Goal: Task Accomplishment & Management: Use online tool/utility

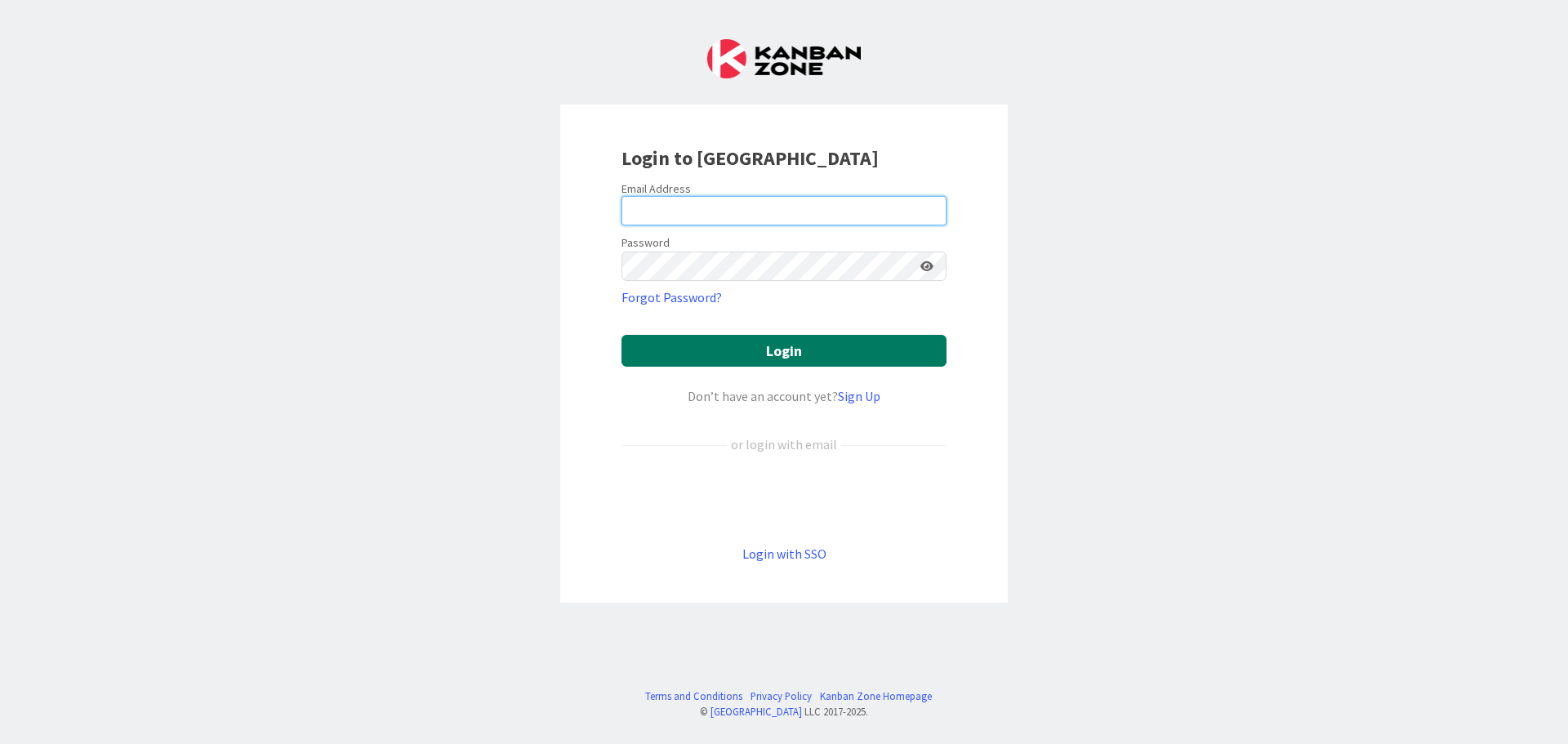
type input "[EMAIL_ADDRESS][DOMAIN_NAME]"
click at [697, 344] on button "Login" at bounding box center [784, 351] width 325 height 32
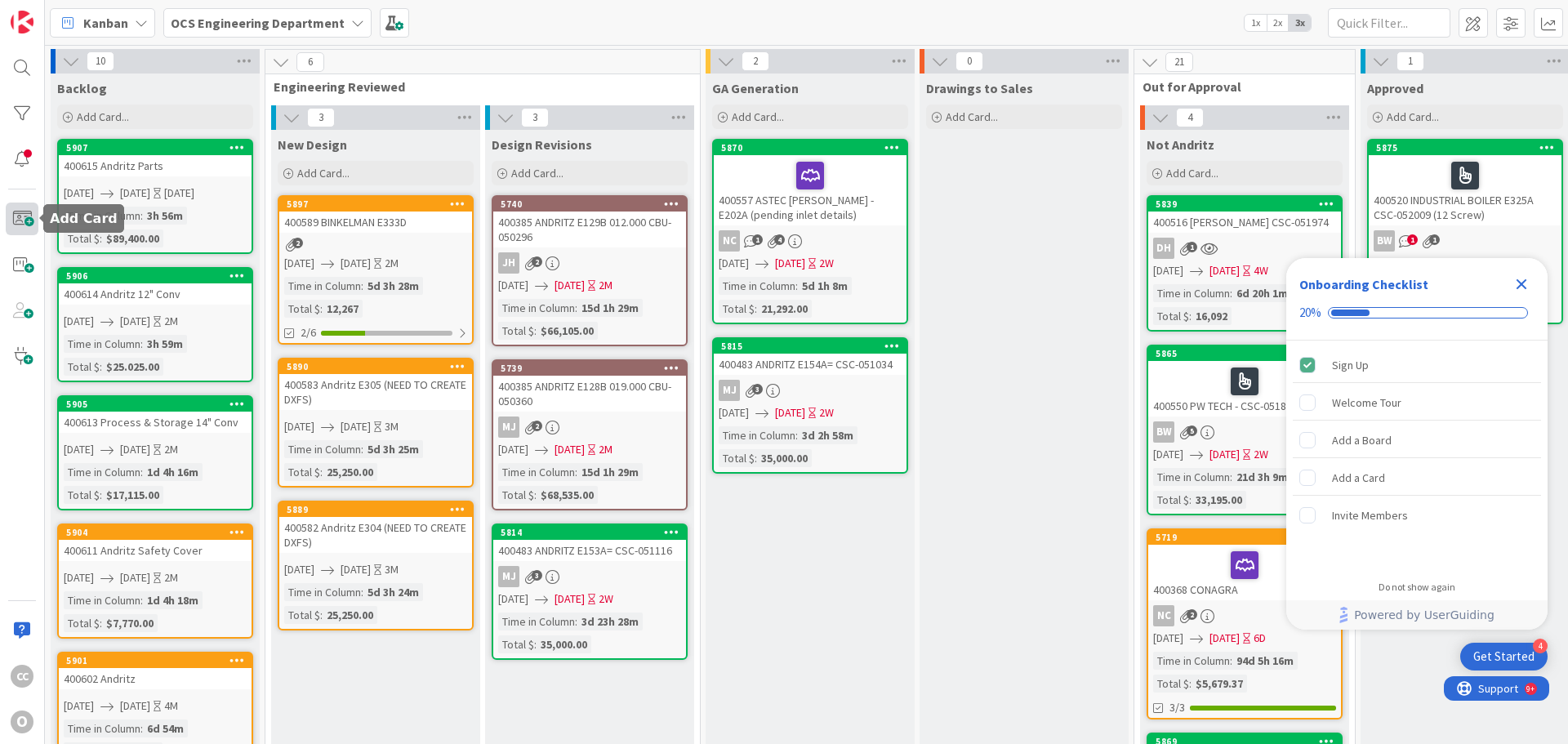
click at [26, 222] on span at bounding box center [22, 219] width 33 height 33
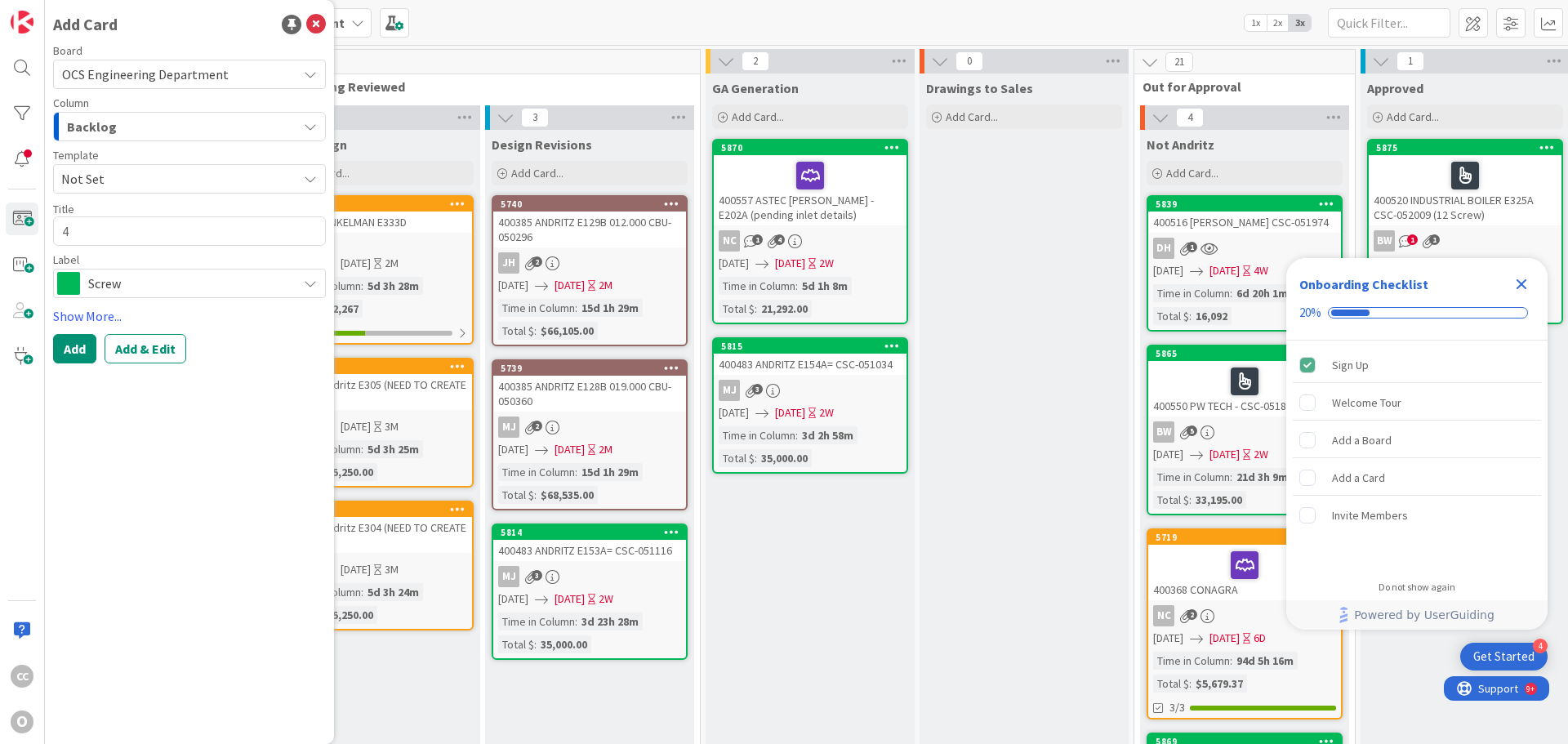
type textarea "x"
type textarea "4"
type textarea "x"
type textarea "40"
type textarea "x"
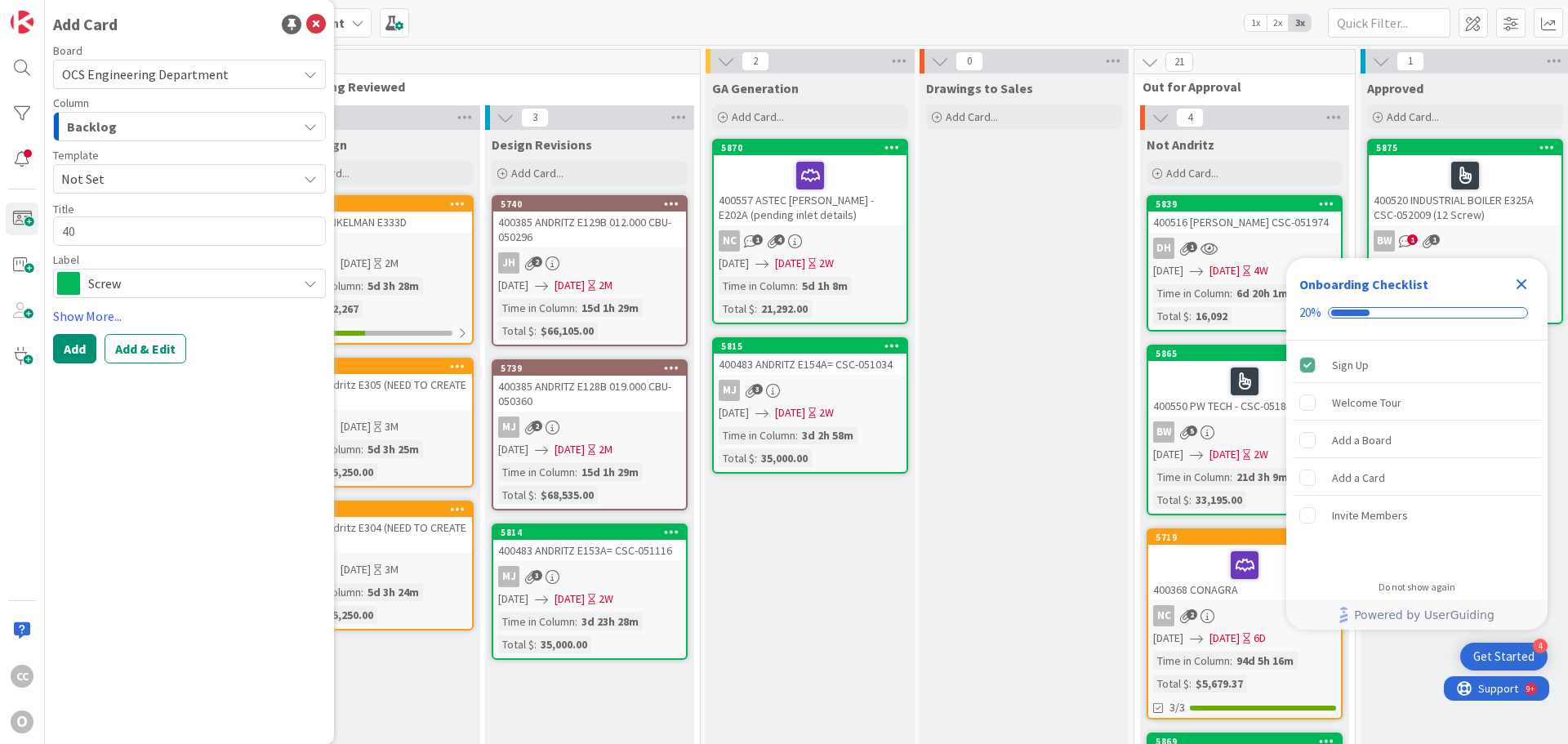
type textarea "400"
type textarea "x"
type textarea "4006"
type textarea "x"
type textarea "40061"
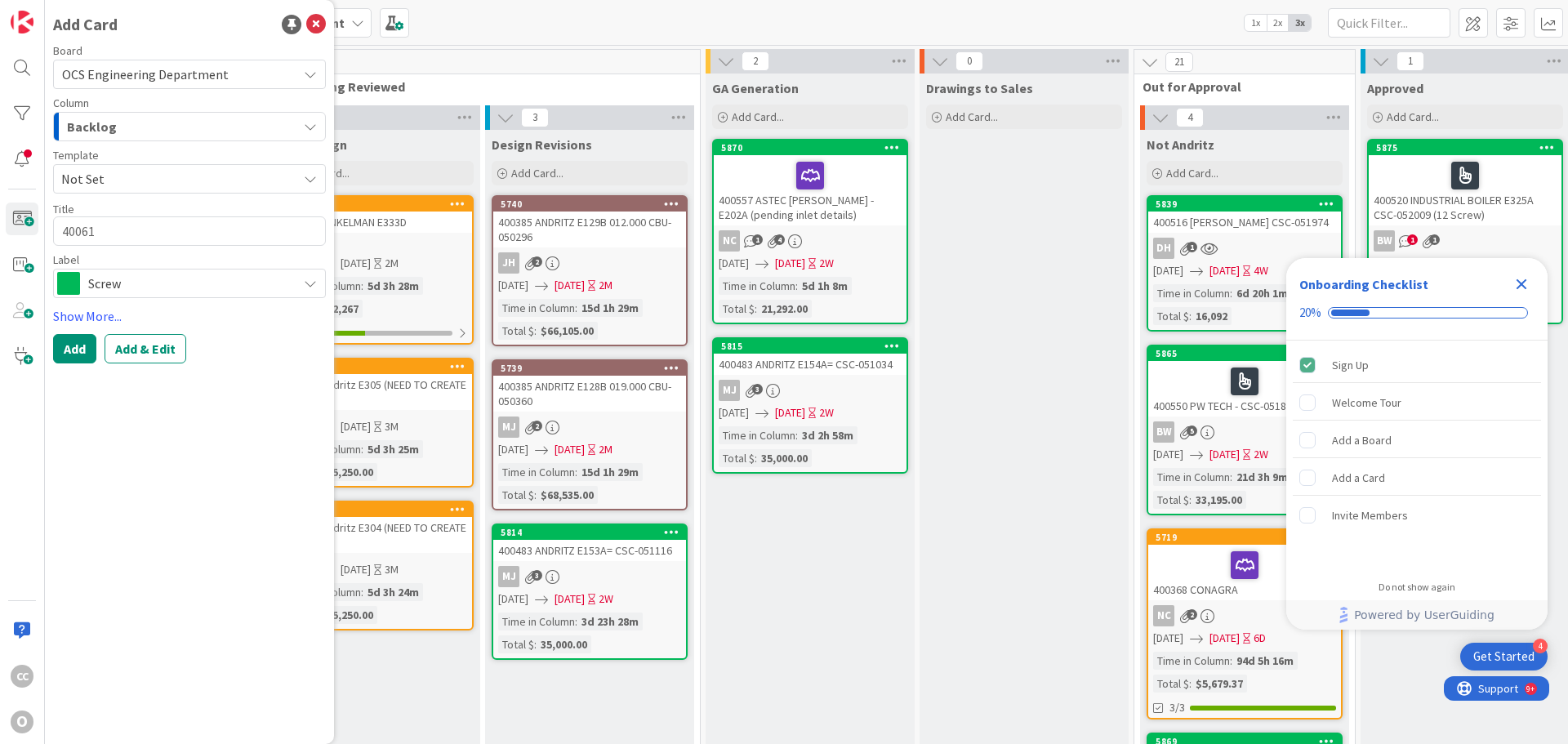
type textarea "x"
type textarea "400616"
type textarea "x"
type textarea "400616"
type textarea "x"
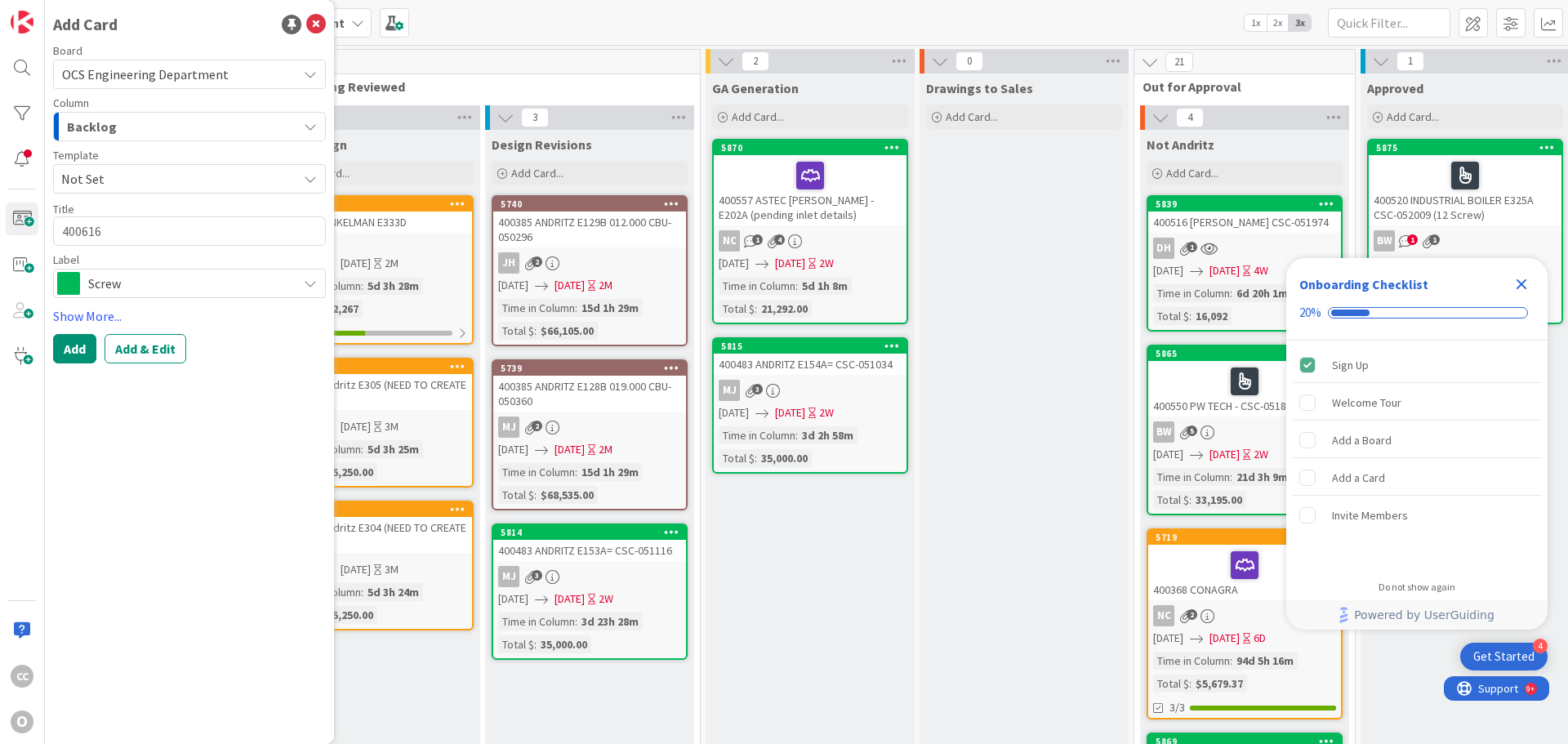
type textarea "400616 m"
type textarea "x"
type textarea "400616 mc"
type textarea "x"
type textarea "400616 m"
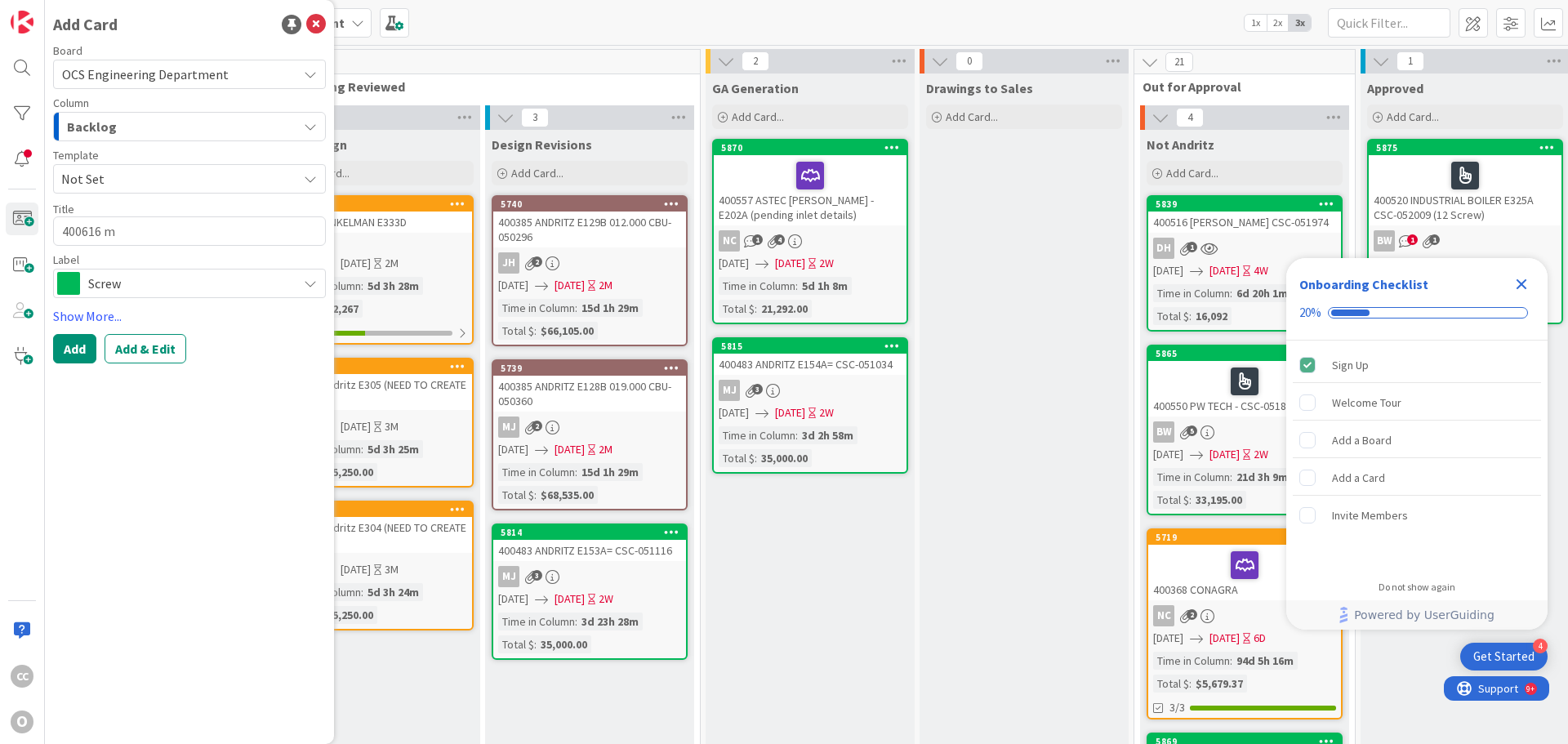
type textarea "x"
type textarea "400616"
type textarea "x"
type textarea "400616 M"
type textarea "x"
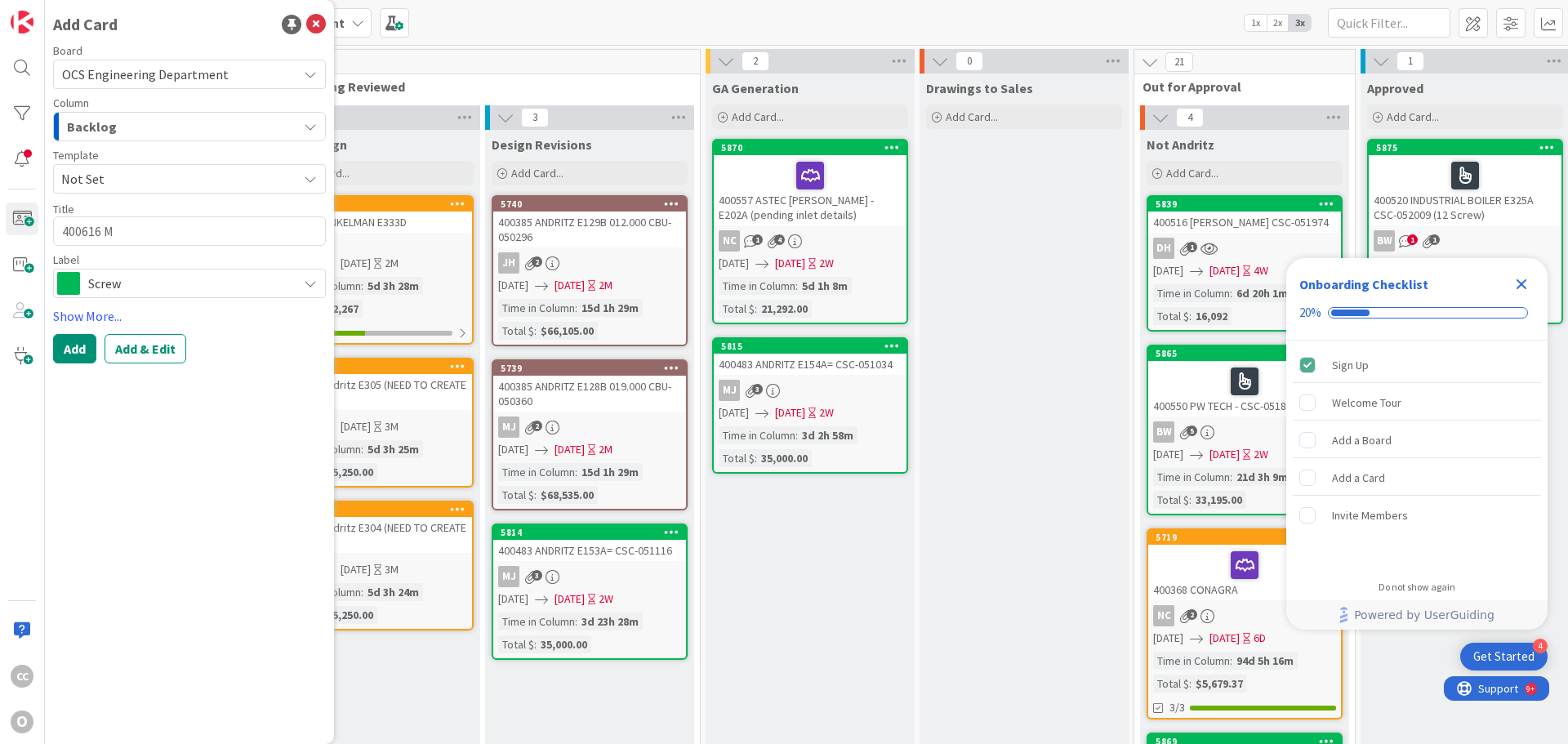
type textarea "400616 MG"
type textarea "x"
type textarea "400616 M"
type textarea "x"
type textarea "400616 MC"
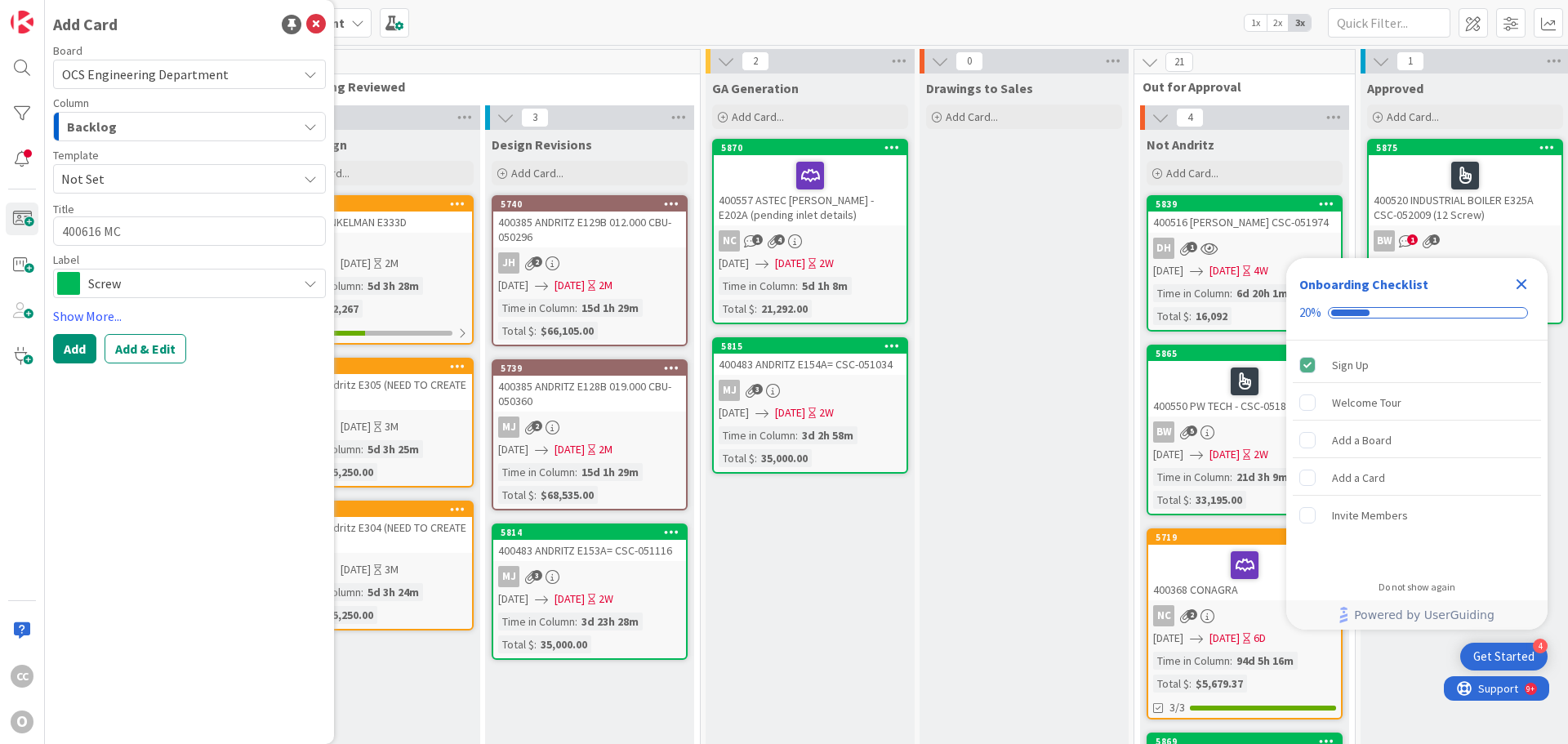
type textarea "x"
type textarea "400616 MCG"
type textarea "x"
type textarea "400616 MCGU"
type textarea "x"
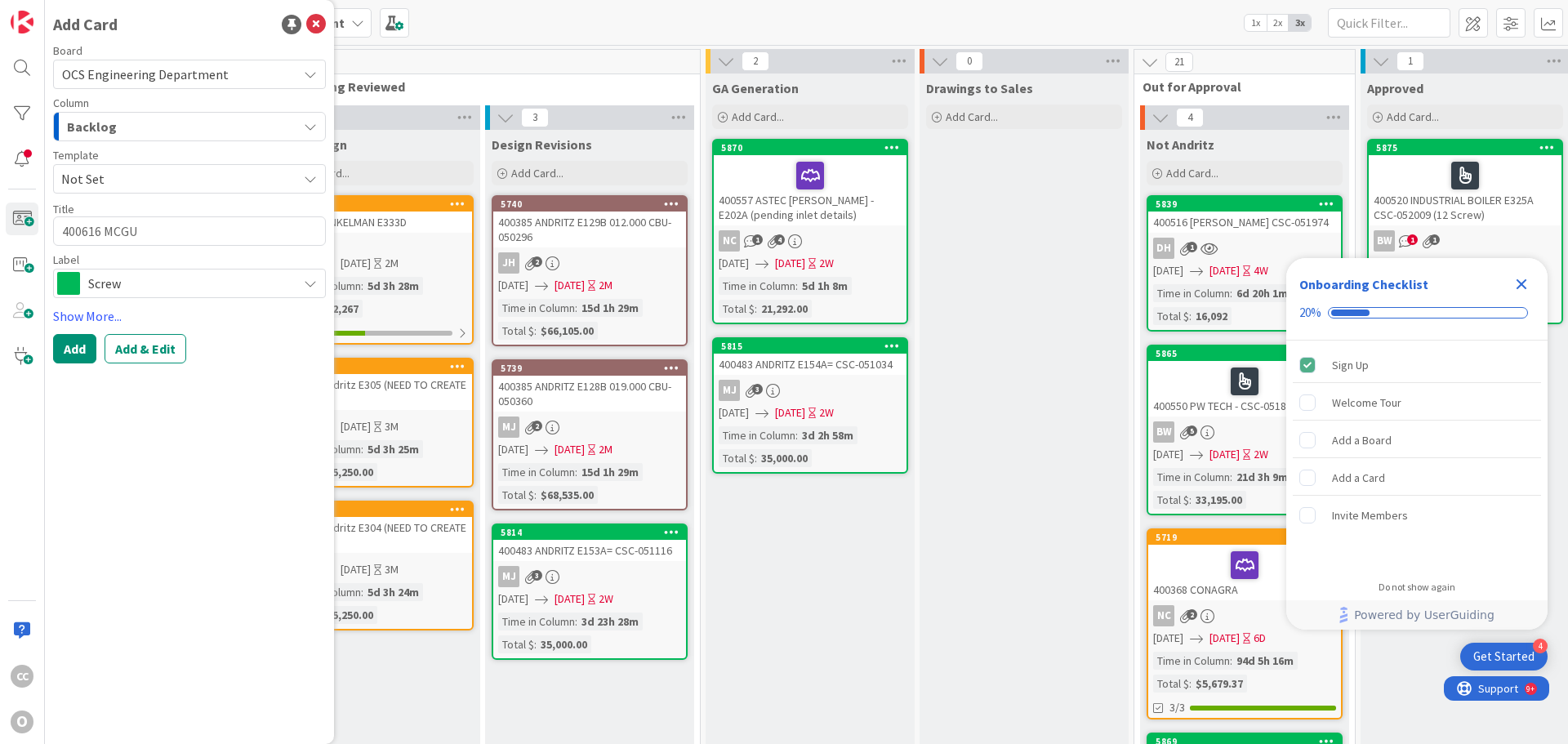
type textarea "400616 MCGUI"
type textarea "x"
type textarea "400616 MCGUIR"
type textarea "x"
type textarea "400616 [PERSON_NAME]"
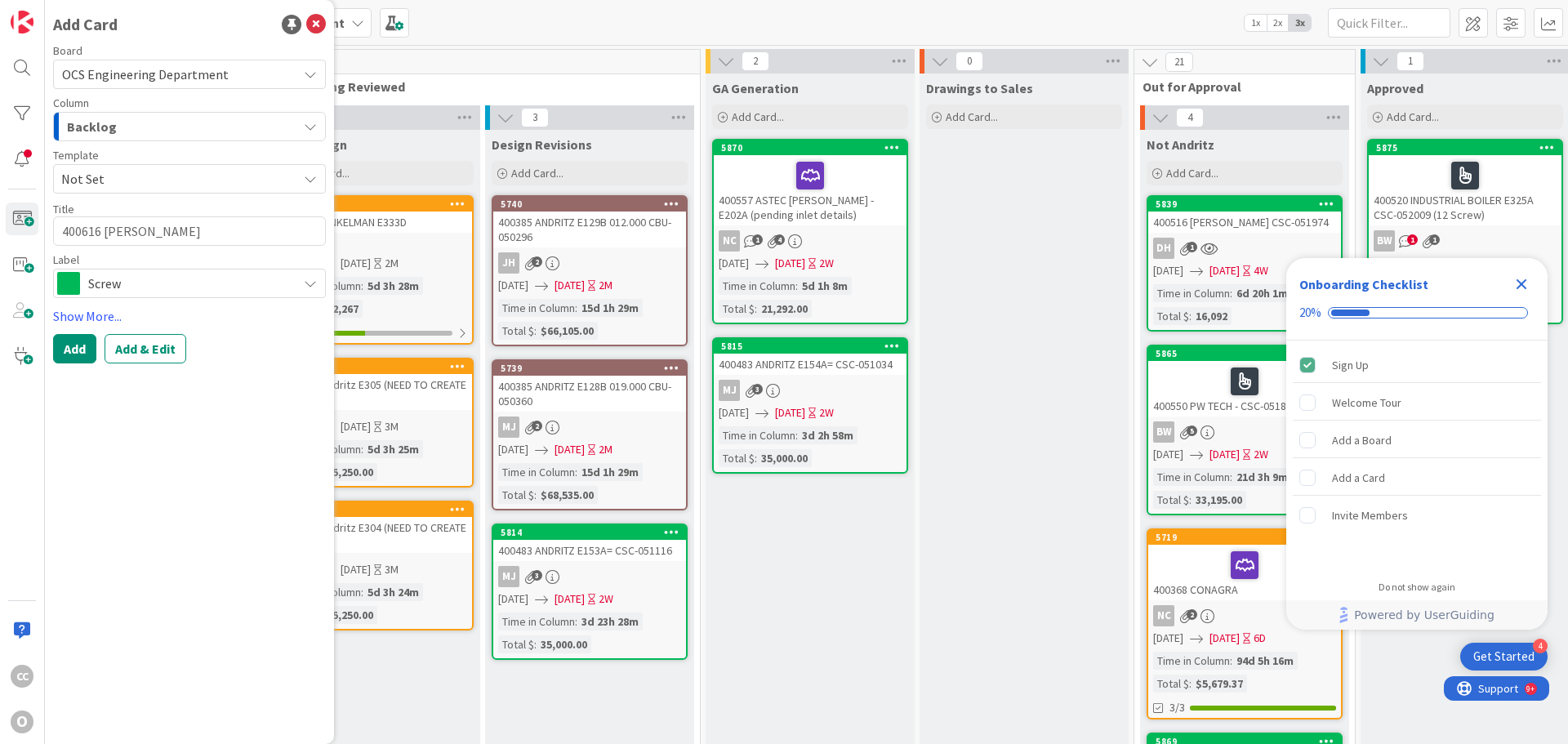
type textarea "x"
type textarea "400616 [PERSON_NAME]"
type textarea "x"
type textarea "400616 [PERSON_NAME]"
type textarea "x"
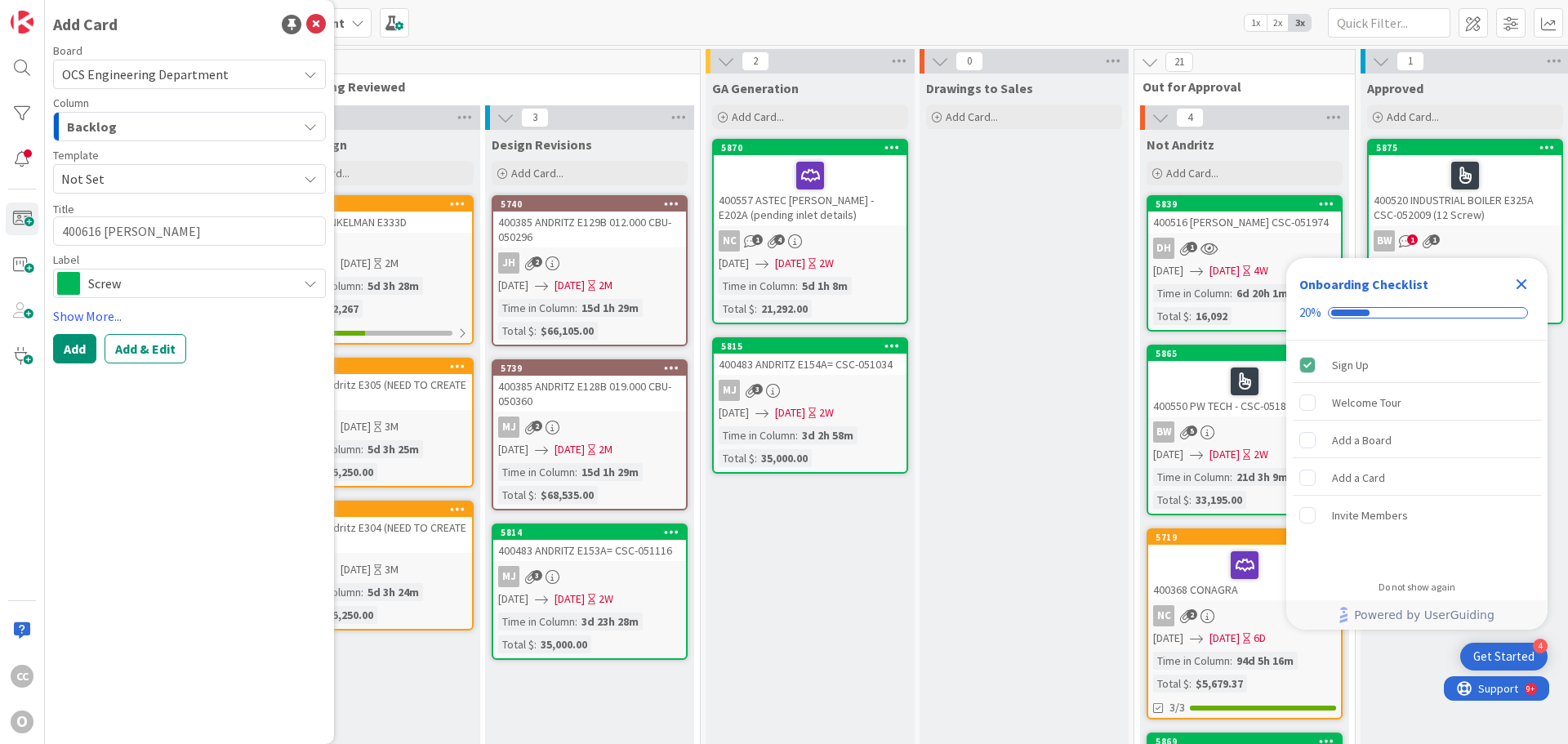
type textarea "400616 [PERSON_NAME] BE"
type textarea "x"
type textarea "400616 [PERSON_NAME]"
type textarea "x"
type textarea "400616 [PERSON_NAME] BEAR"
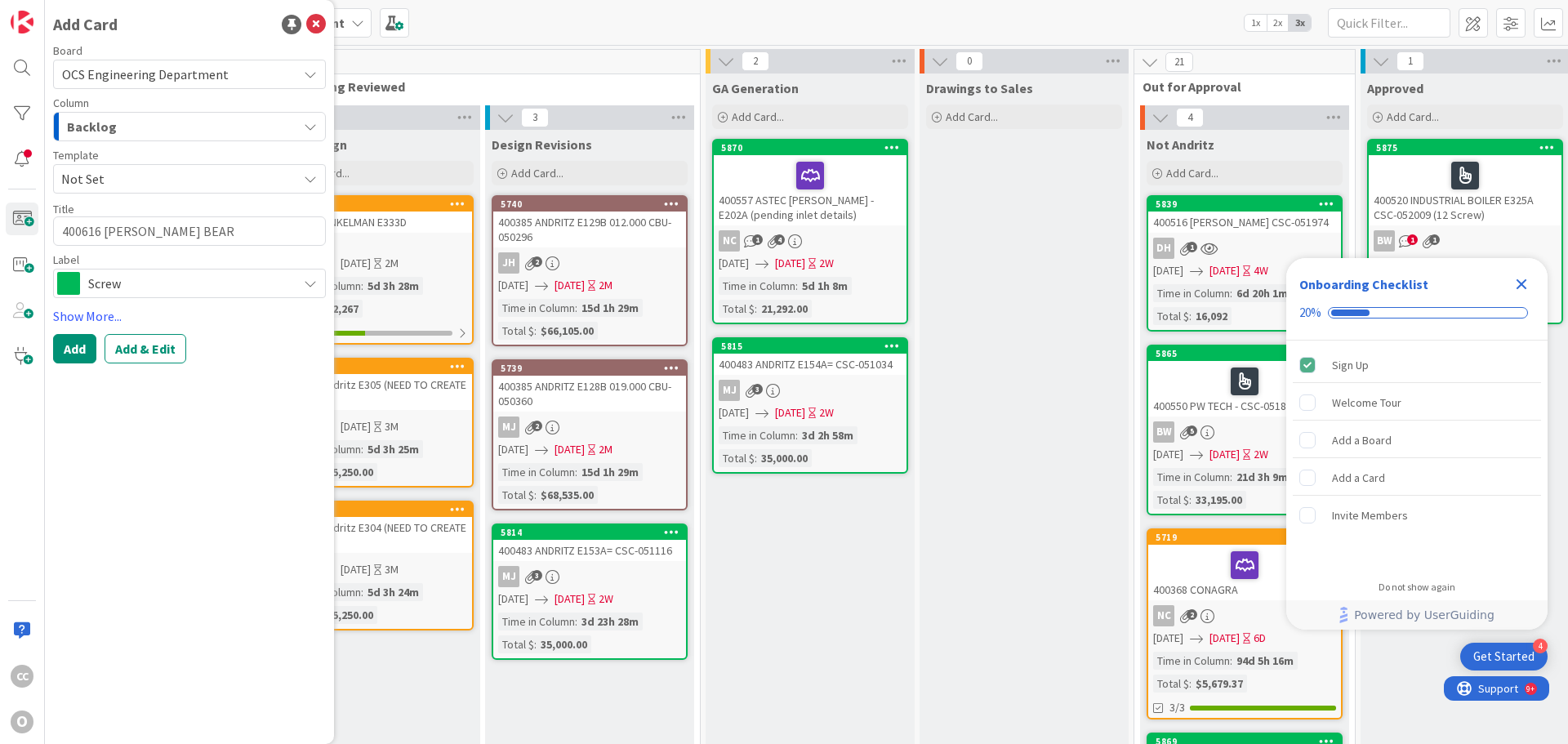
type textarea "x"
type textarea "400616 [PERSON_NAME] BEARIN"
type textarea "x"
type textarea "400616 [PERSON_NAME] BEARING"
type textarea "x"
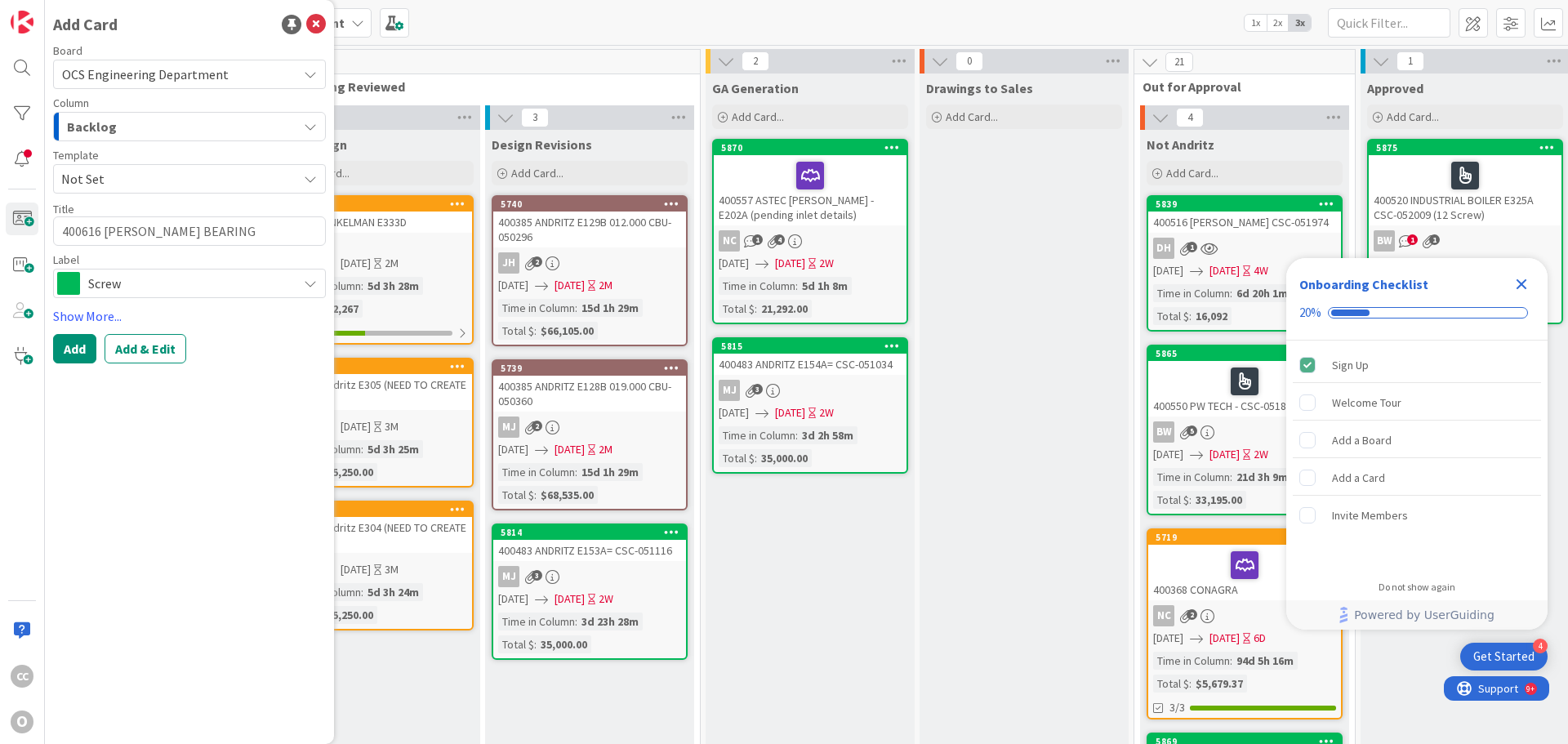
type textarea "400616 [PERSON_NAME] BEARING"
type textarea "x"
type textarea "400616 [PERSON_NAME] BEARING 3"
type textarea "x"
type textarea "400616 [PERSON_NAME] BEARING"
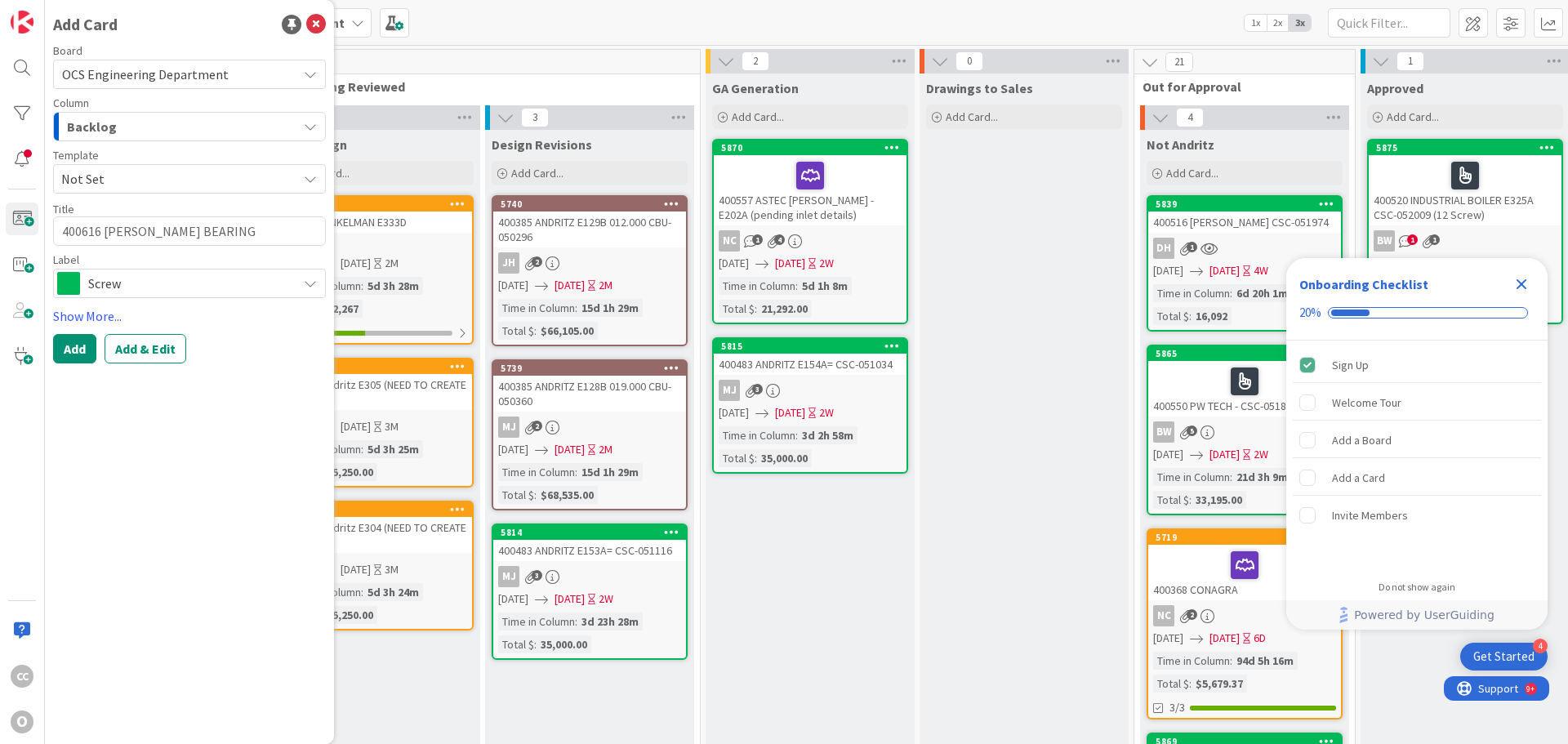
type textarea "x"
type textarea "400616 [PERSON_NAME] BEARING E"
type textarea "x"
type textarea "400616 [PERSON_NAME] BEARING E3"
type textarea "x"
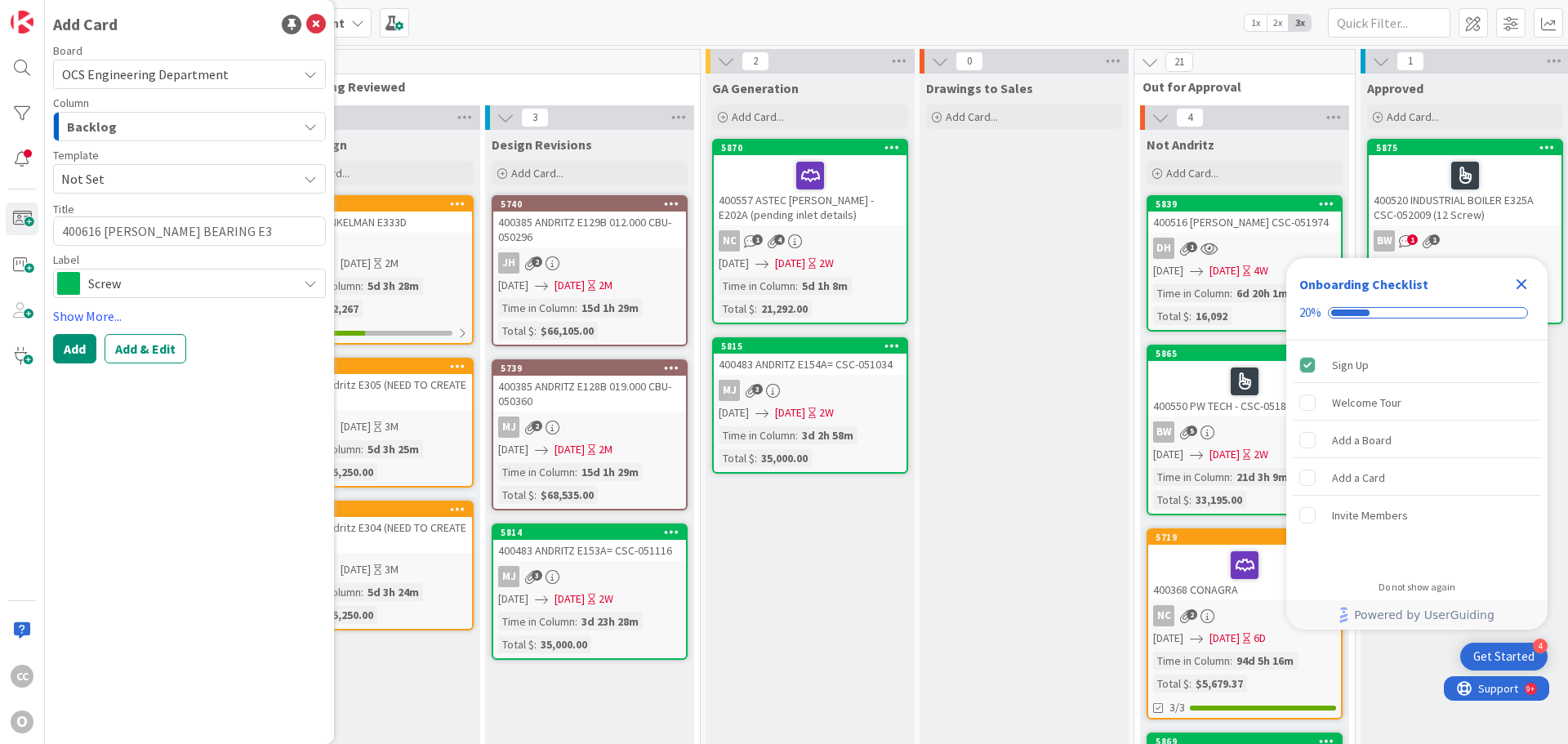
type textarea "400616 [PERSON_NAME] BEARING E33"
type textarea "x"
type textarea "400616 [PERSON_NAME] BEARING E335"
type textarea "x"
type textarea "400616 [PERSON_NAME] BEARING E335D"
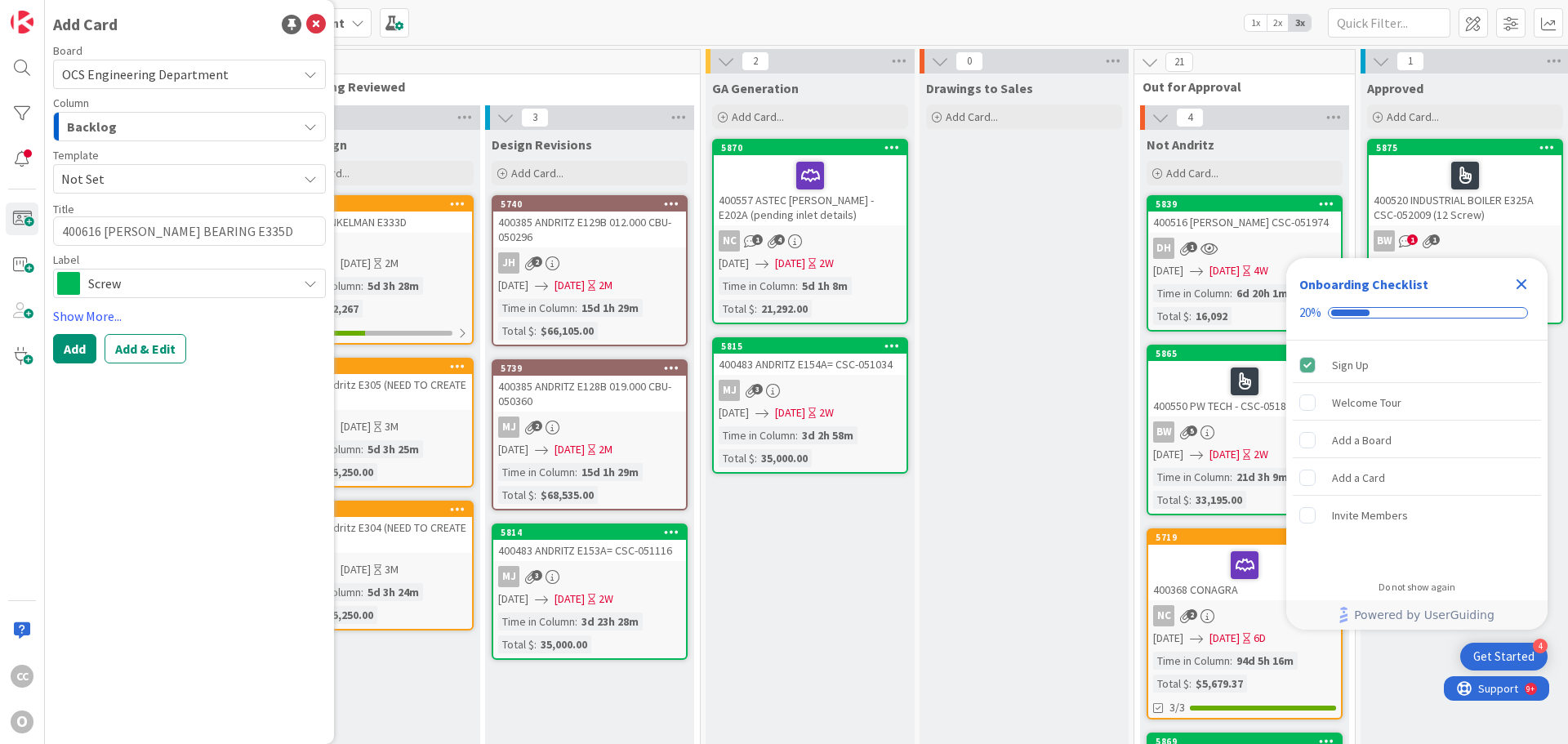
click at [175, 280] on span "Screw" at bounding box center [189, 283] width 201 height 23
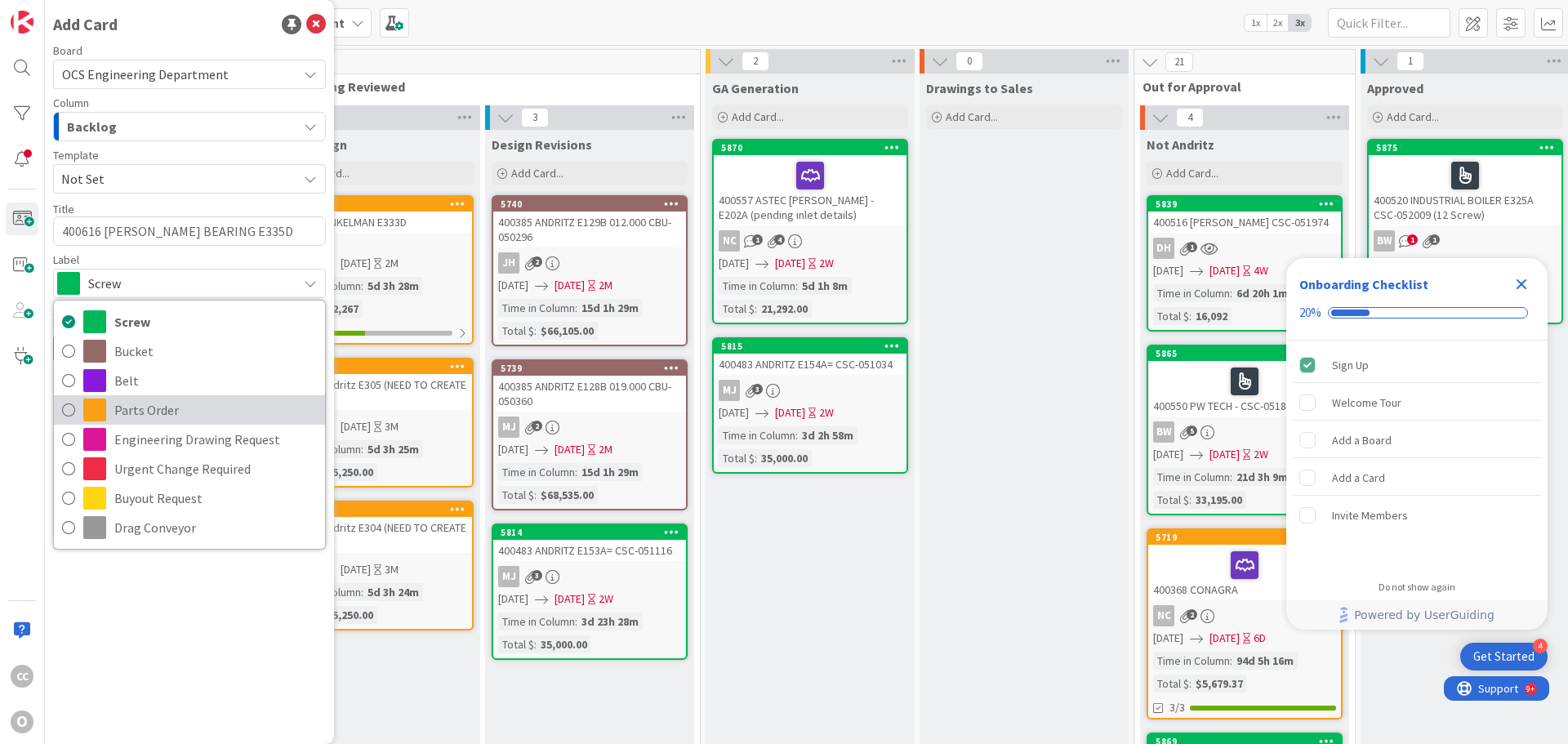
click at [151, 403] on span "Parts Order" at bounding box center [216, 410] width 203 height 25
type textarea "x"
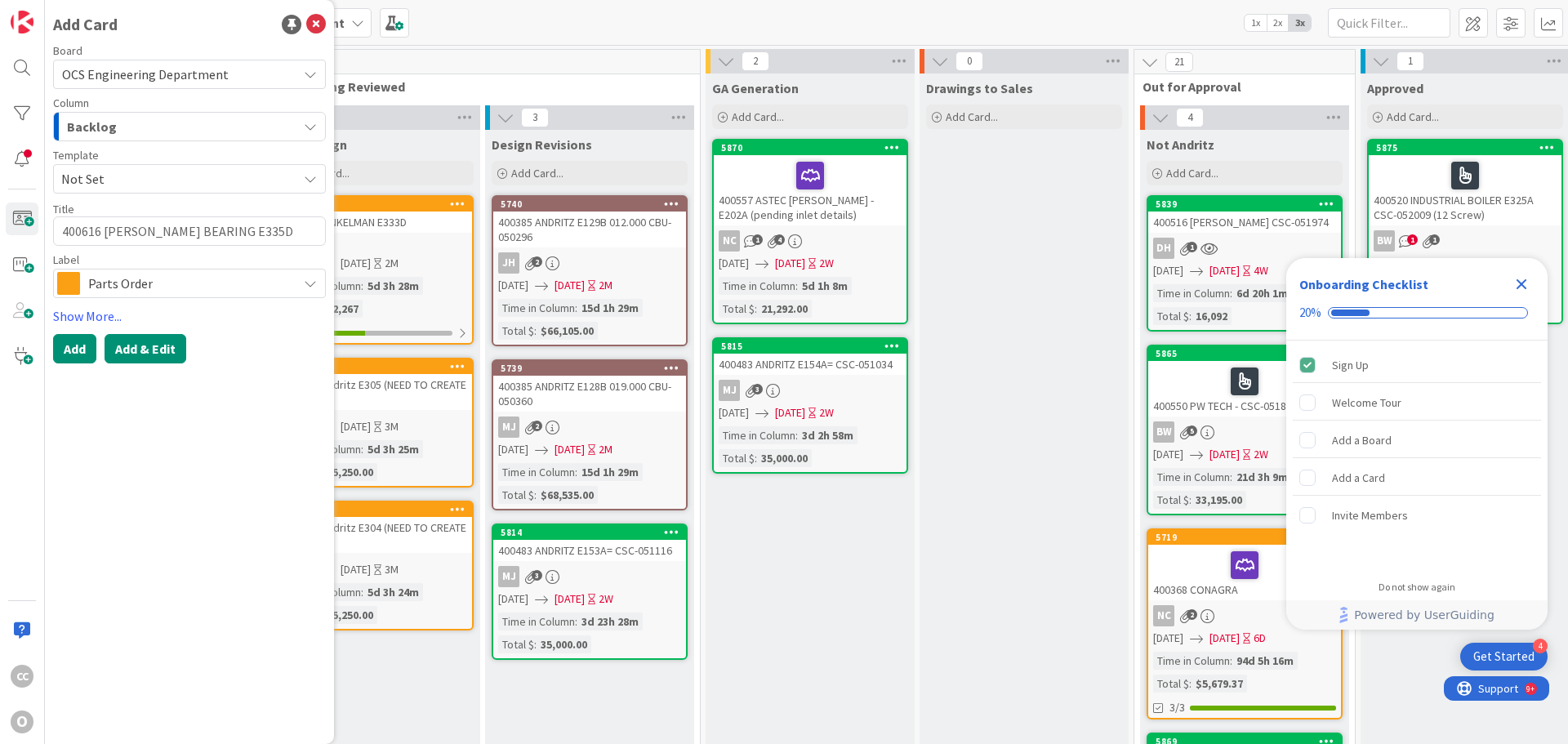
click at [128, 341] on button "Add & Edit" at bounding box center [144, 349] width 81 height 29
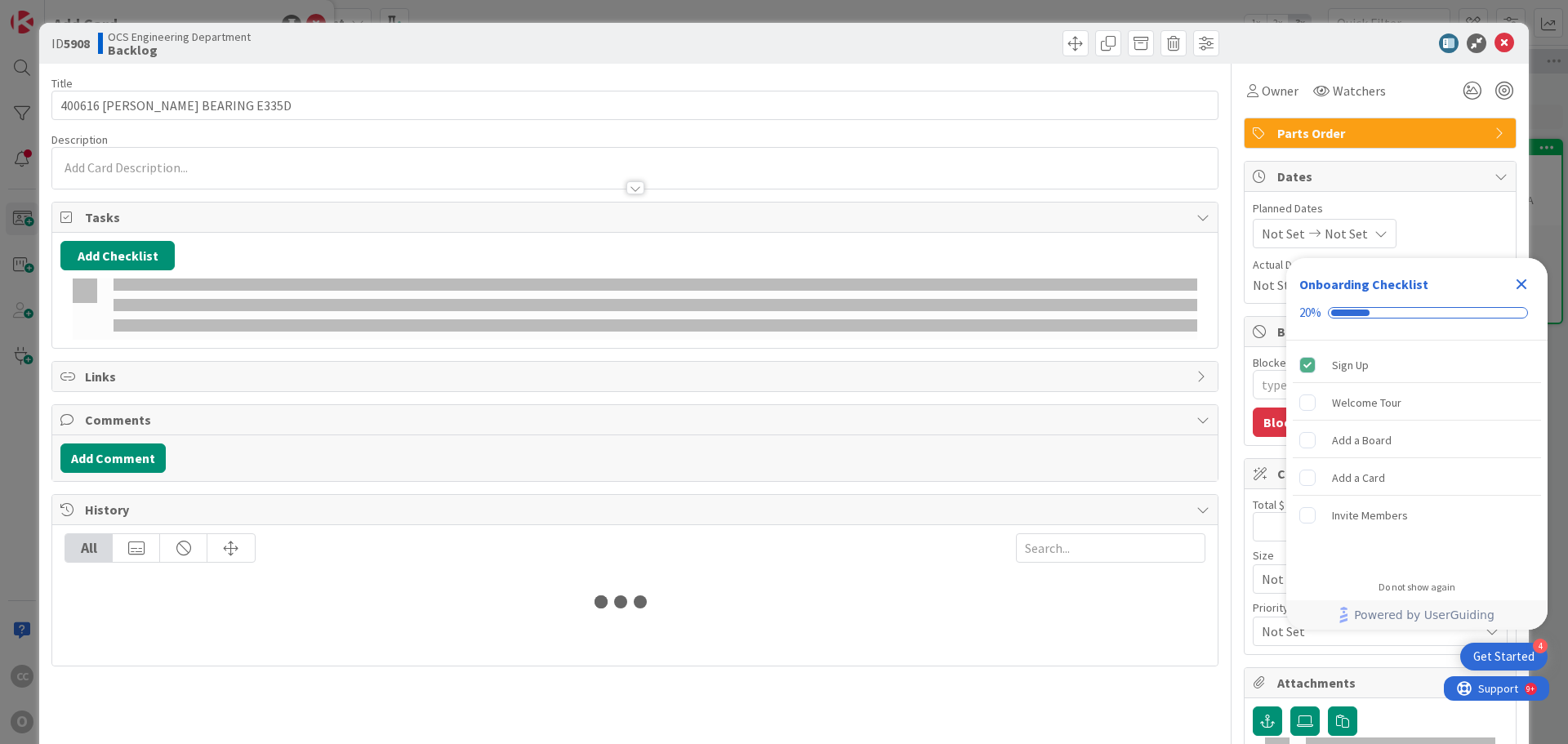
type textarea "x"
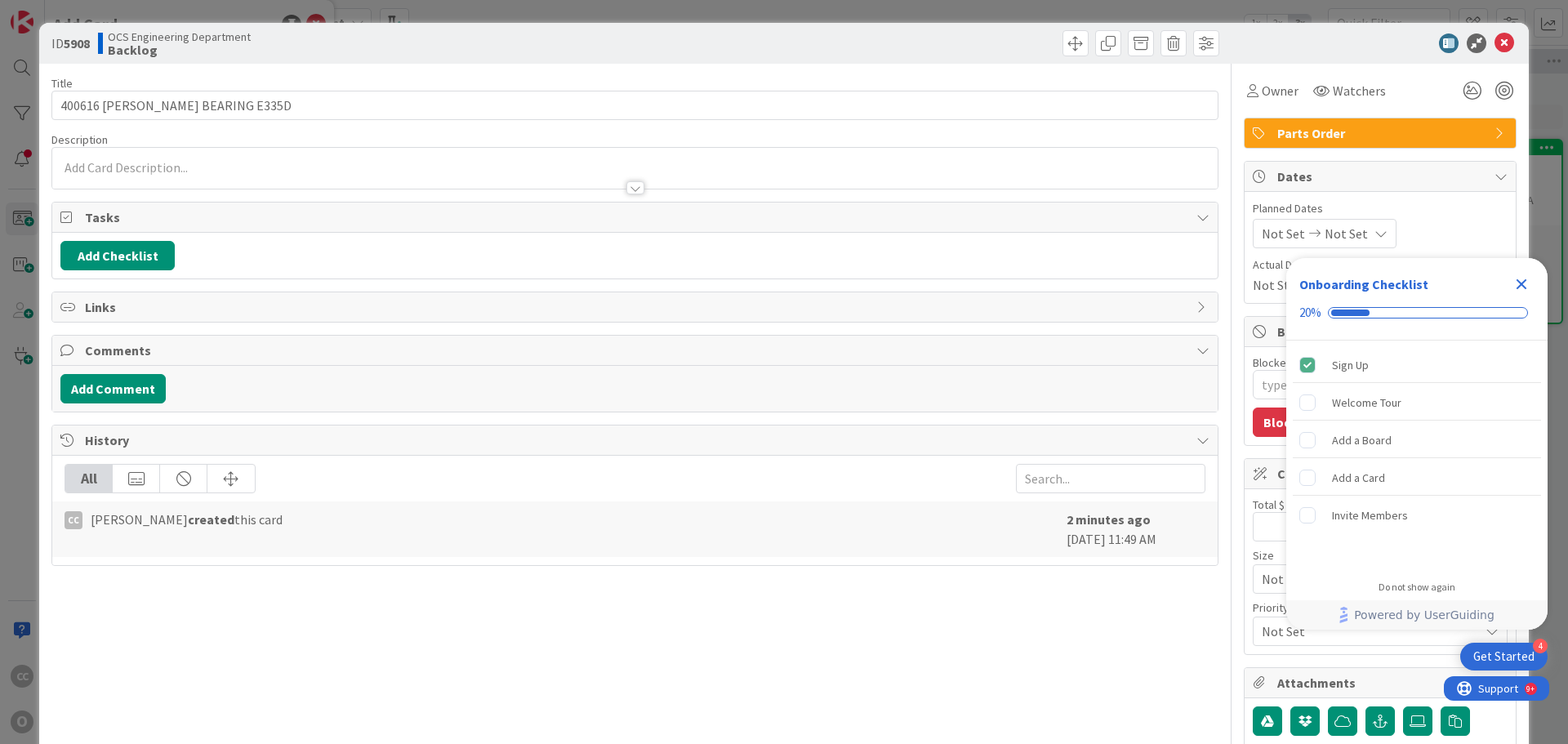
click at [1270, 236] on span "Not Set" at bounding box center [1283, 233] width 43 height 19
click at [1523, 279] on icon "Close Checklist" at bounding box center [1521, 283] width 19 height 19
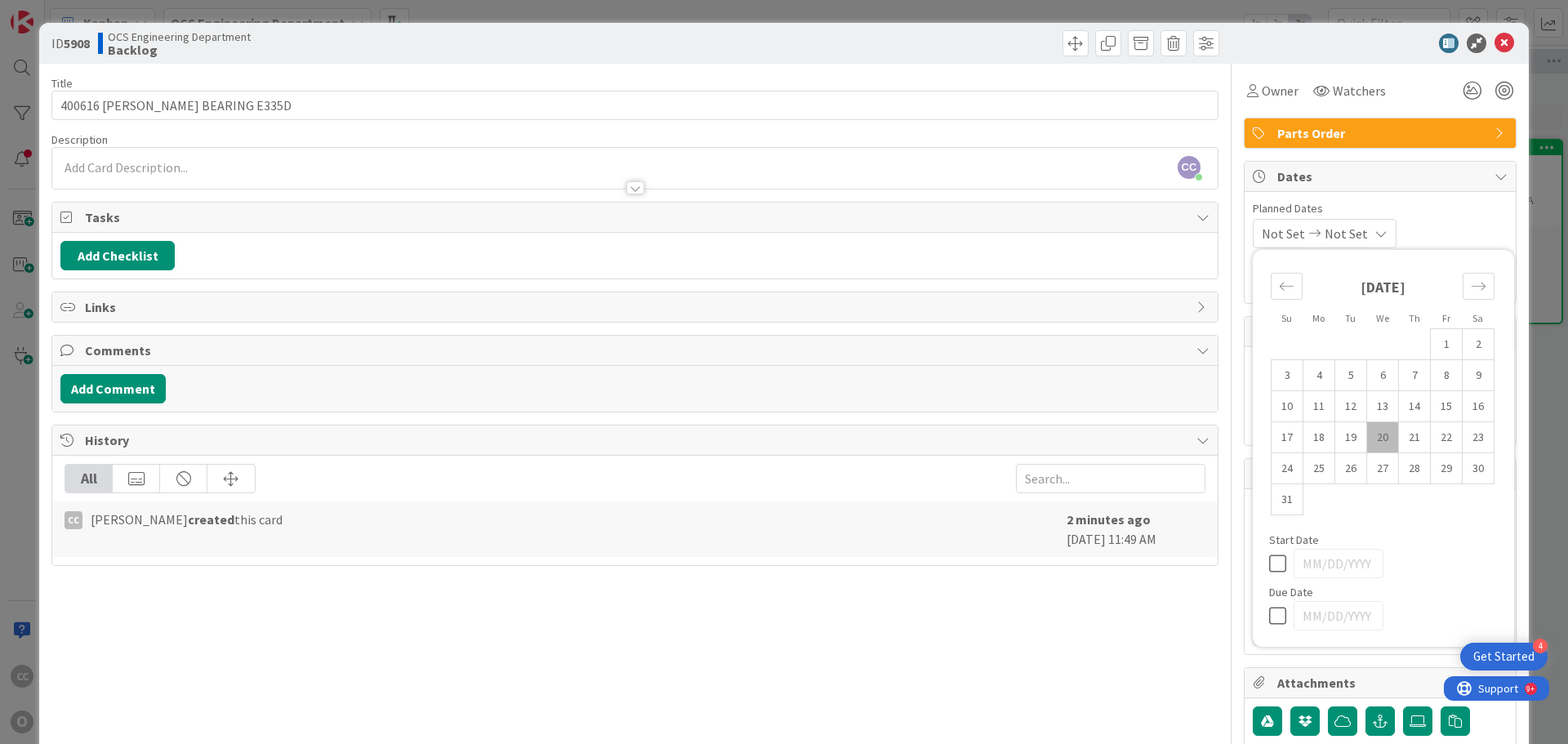
click at [1373, 438] on td "20" at bounding box center [1383, 437] width 32 height 31
type input "[DATE]"
click at [1476, 283] on div "Move forward to switch to the next month." at bounding box center [1479, 287] width 32 height 27
type textarea "x"
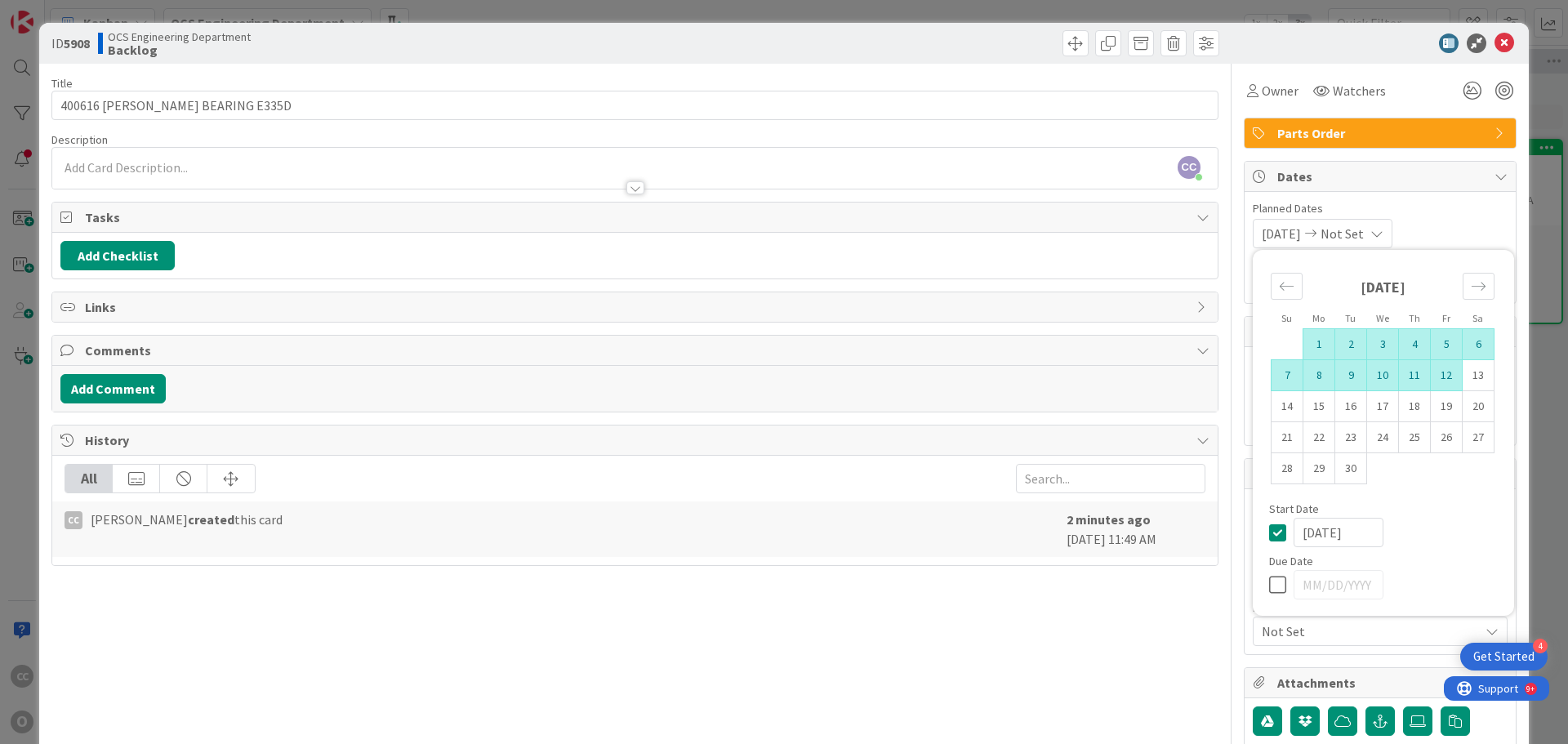
click at [1436, 376] on td "12" at bounding box center [1447, 375] width 32 height 31
type input "[DATE]"
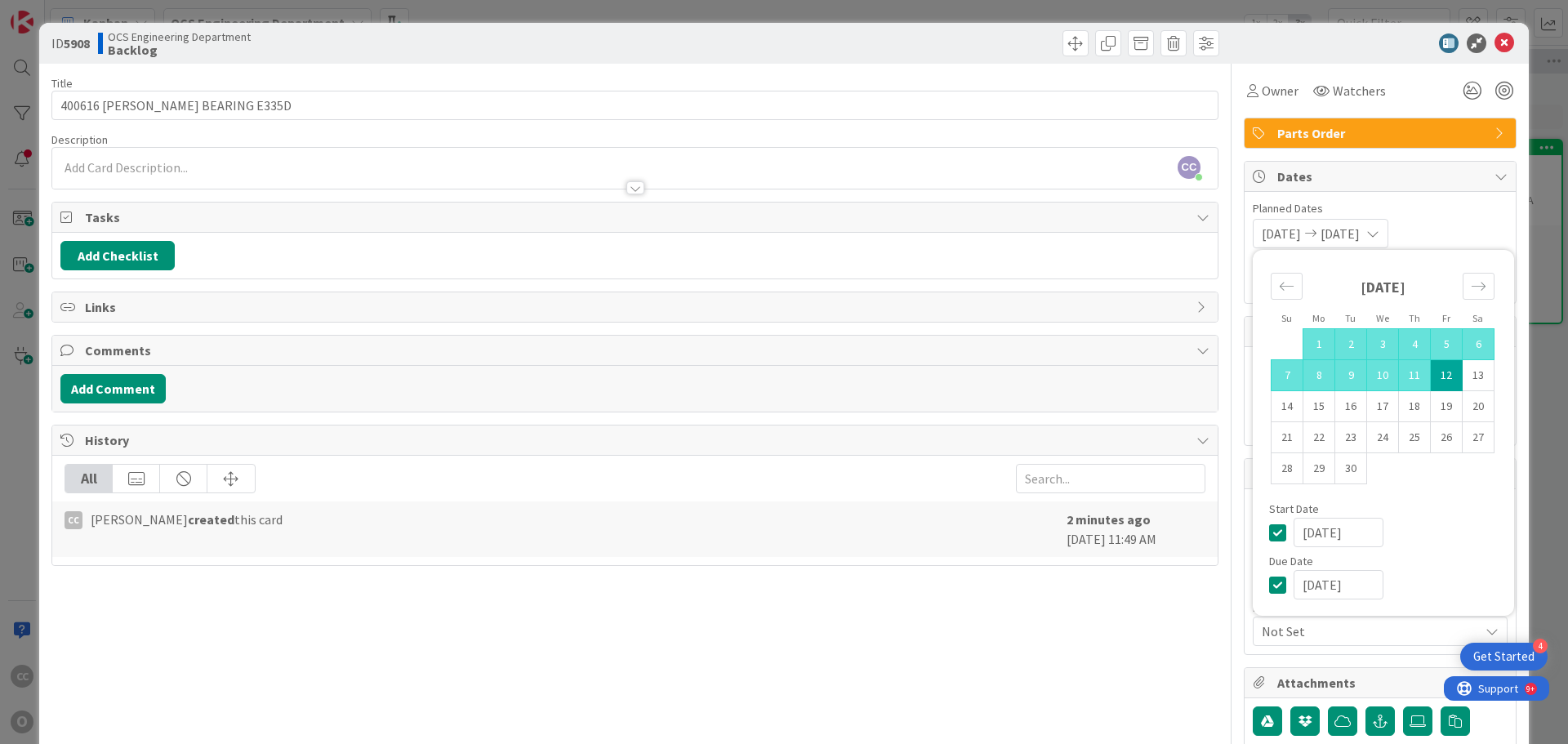
type textarea "x"
click at [1458, 220] on div "[DATE] [DATE] Su Mo Tu We Th Fr Sa [DATE] 1 2 3 4 5 6 7 8 9 10 11 12 13 14 15 1…" at bounding box center [1380, 234] width 255 height 29
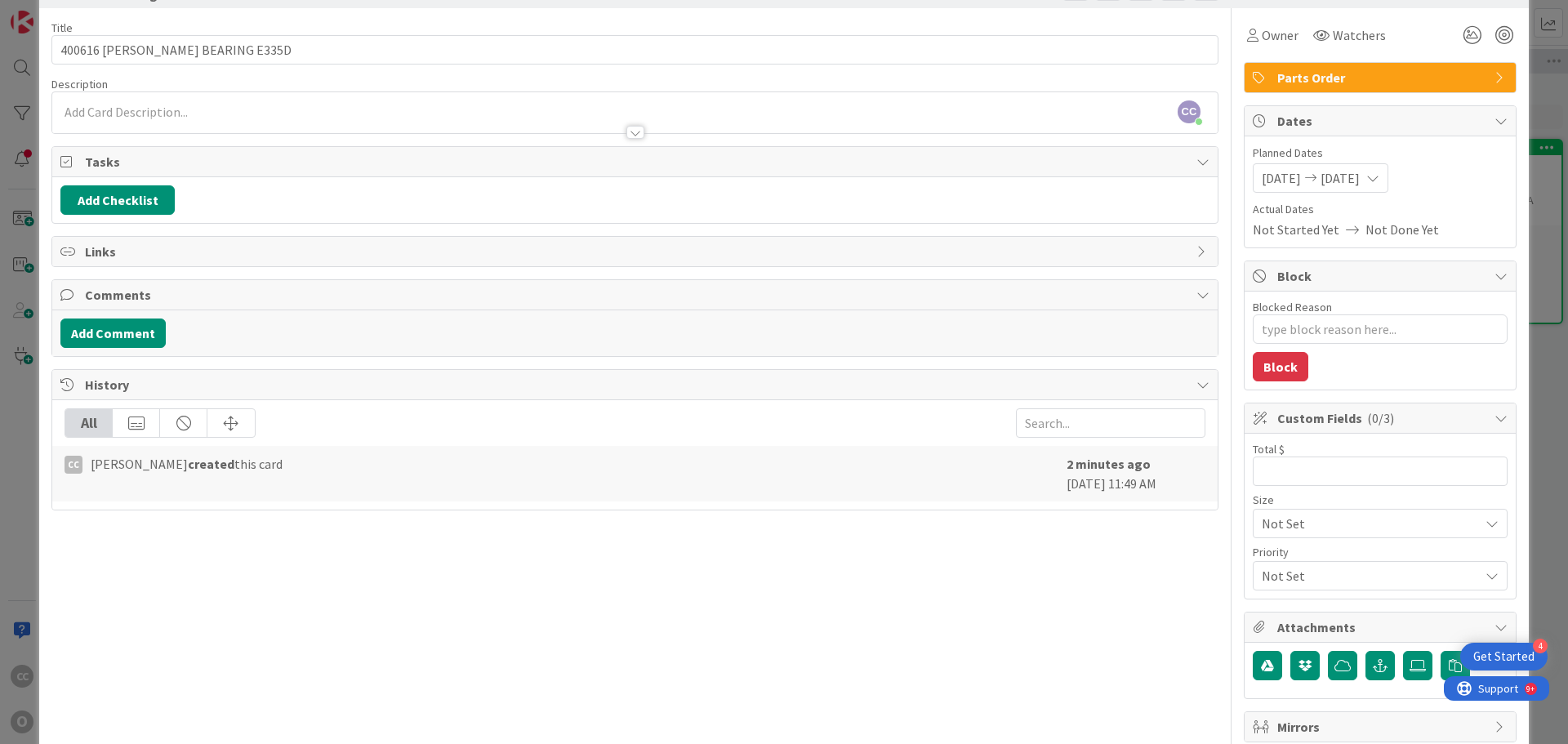
scroll to position [81, 0]
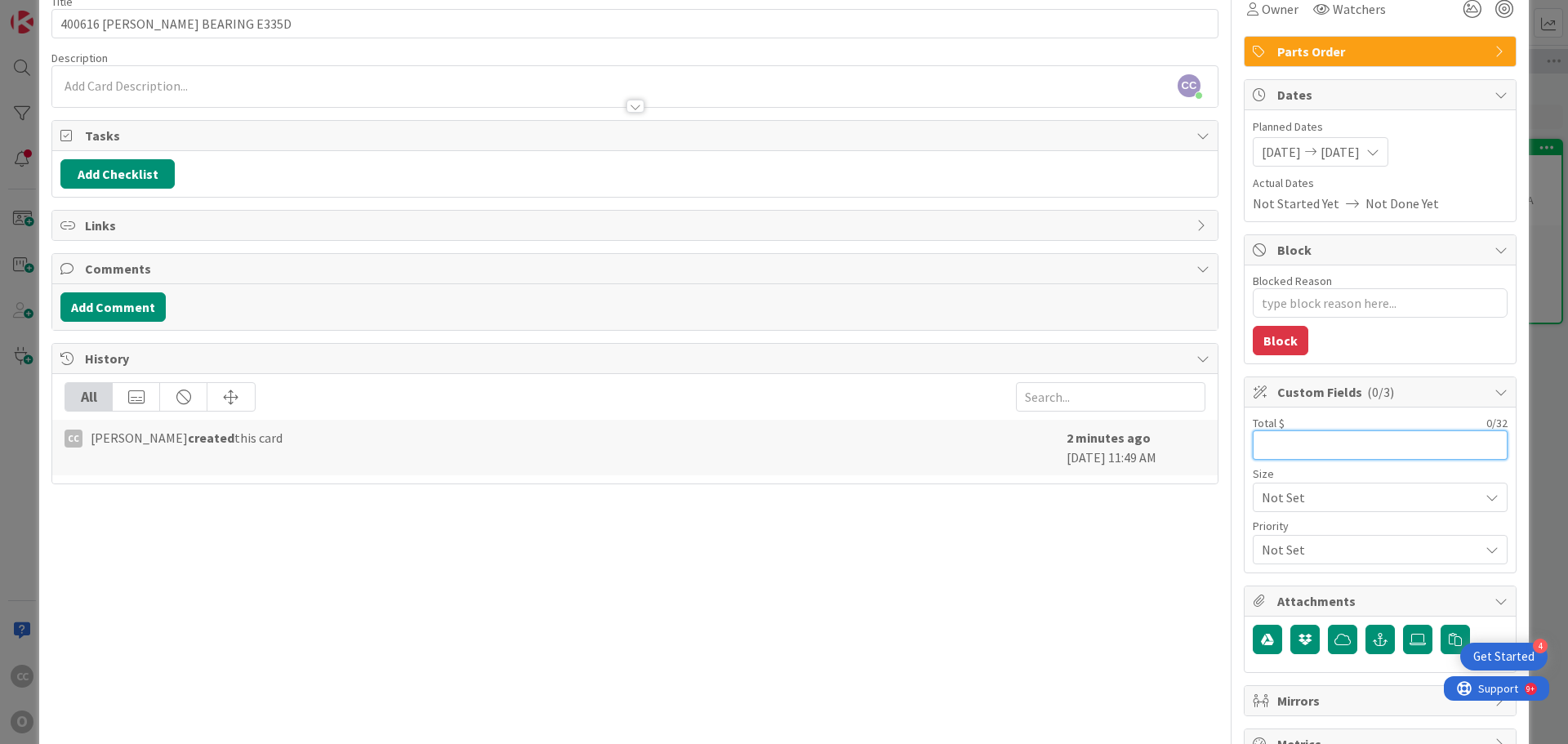
click at [1267, 445] on input "text" at bounding box center [1380, 445] width 255 height 29
click at [1254, 434] on input "text" at bounding box center [1380, 445] width 255 height 29
type input "1,824"
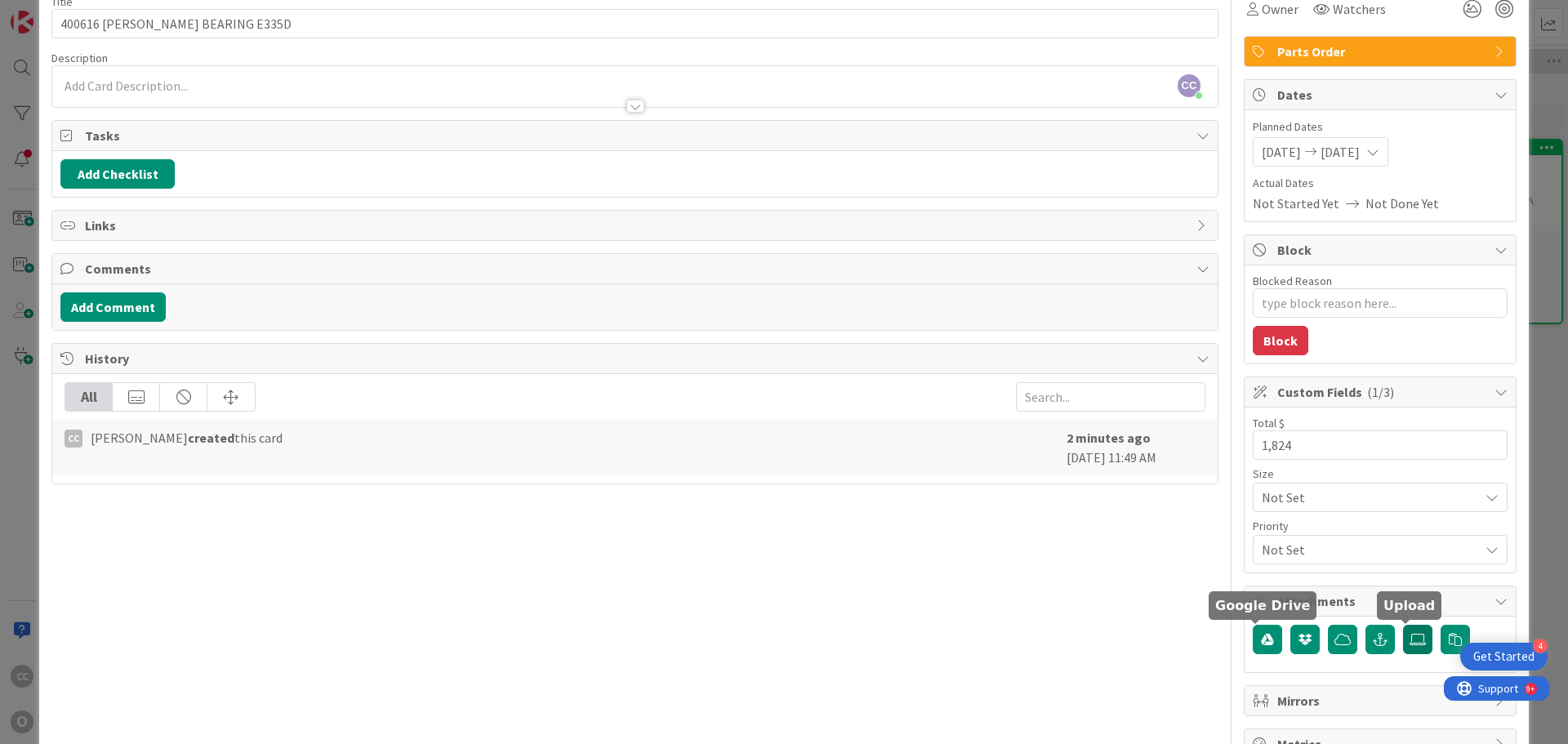
click at [1410, 640] on icon at bounding box center [1418, 639] width 16 height 13
click at [1403, 624] on input "file" at bounding box center [1403, 624] width 0 height 0
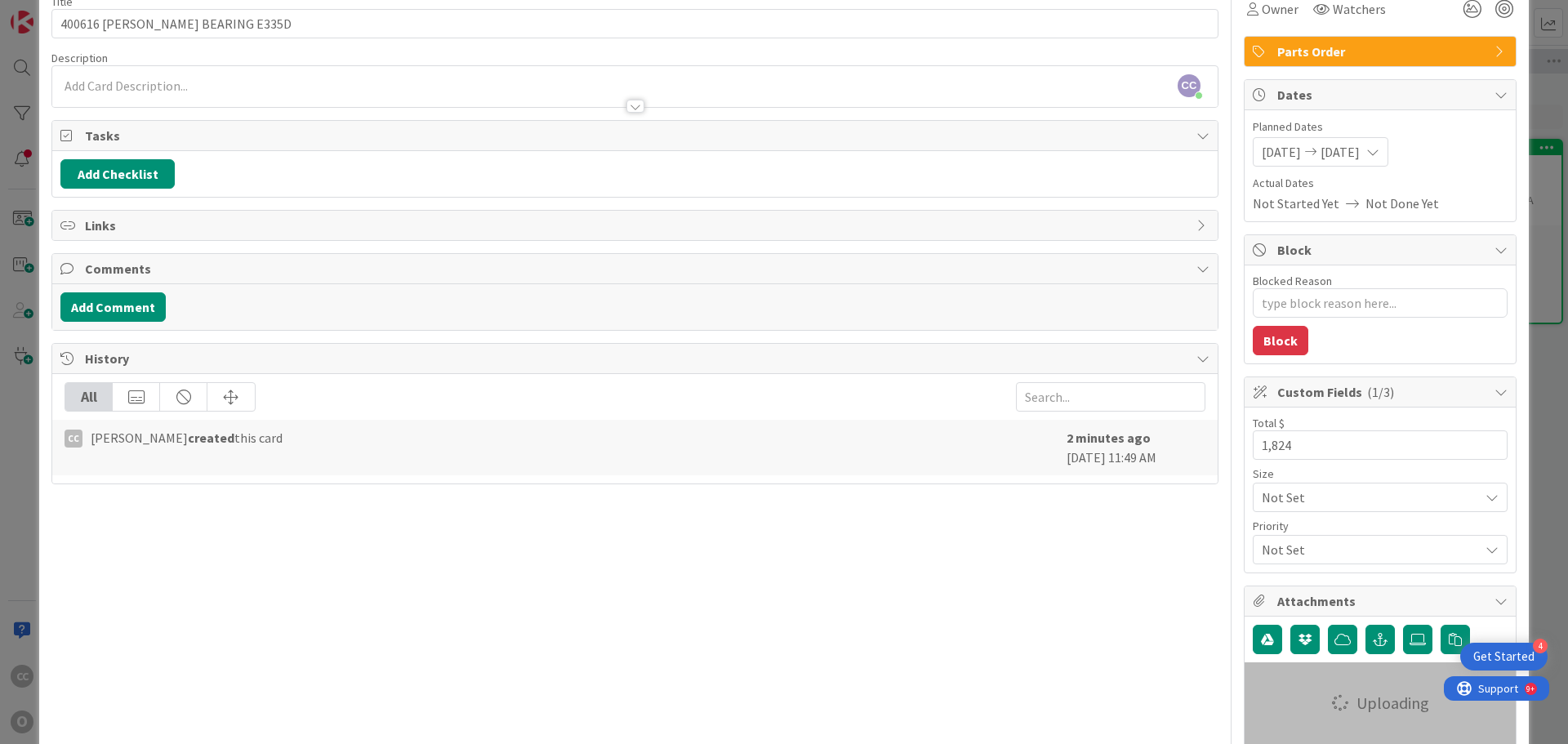
type textarea "x"
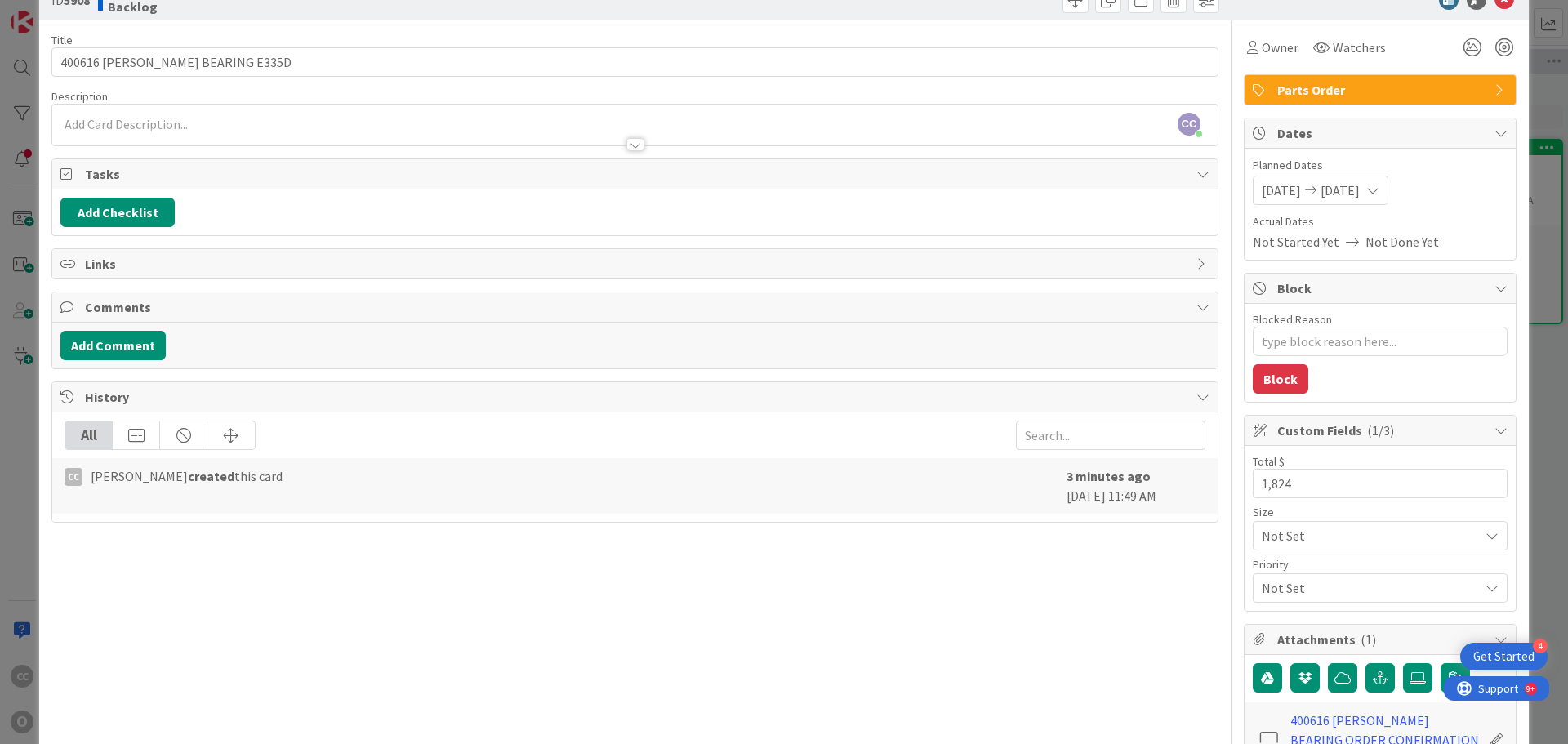
scroll to position [0, 0]
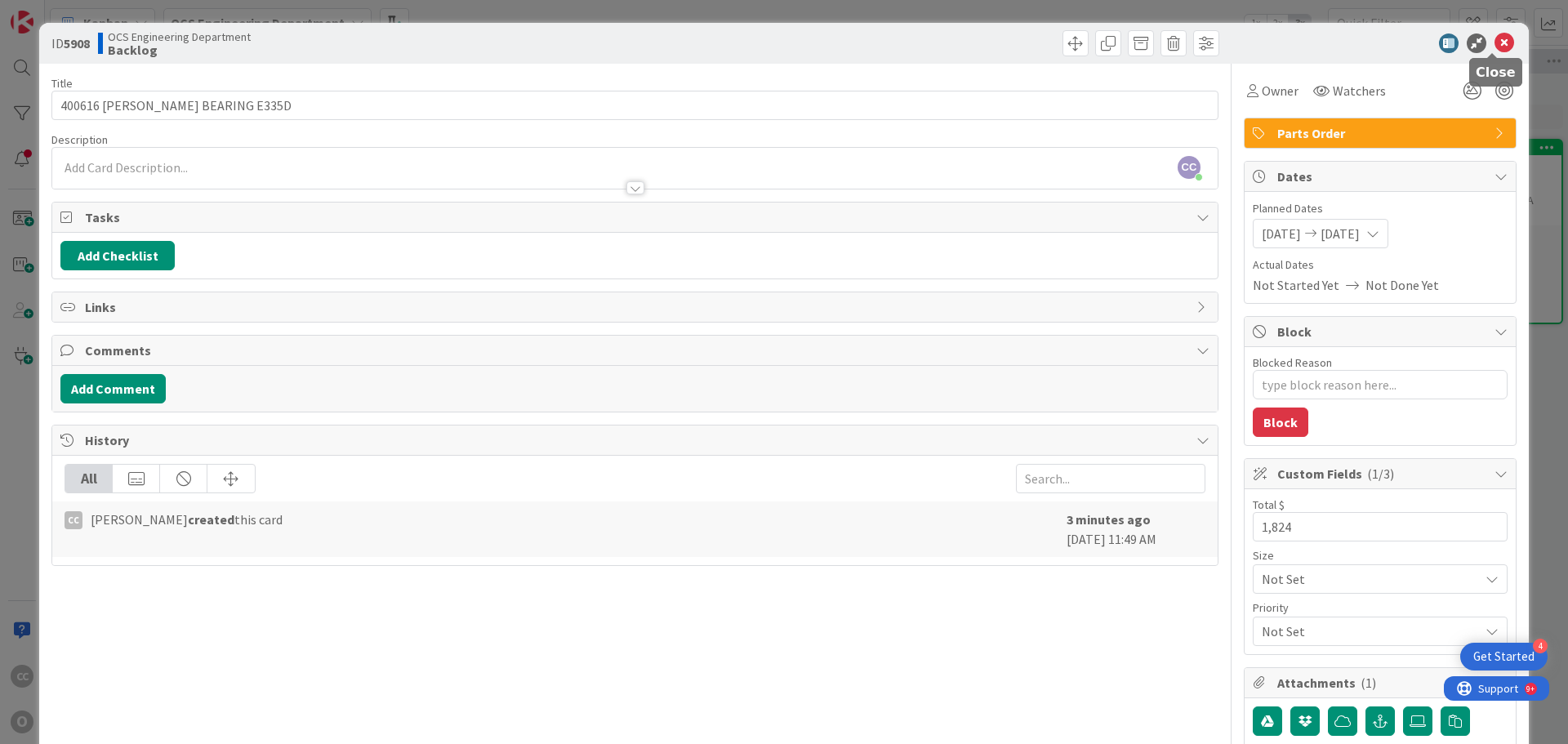
click at [1495, 49] on icon at bounding box center [1504, 43] width 19 height 19
